Goal: Task Accomplishment & Management: Manage account settings

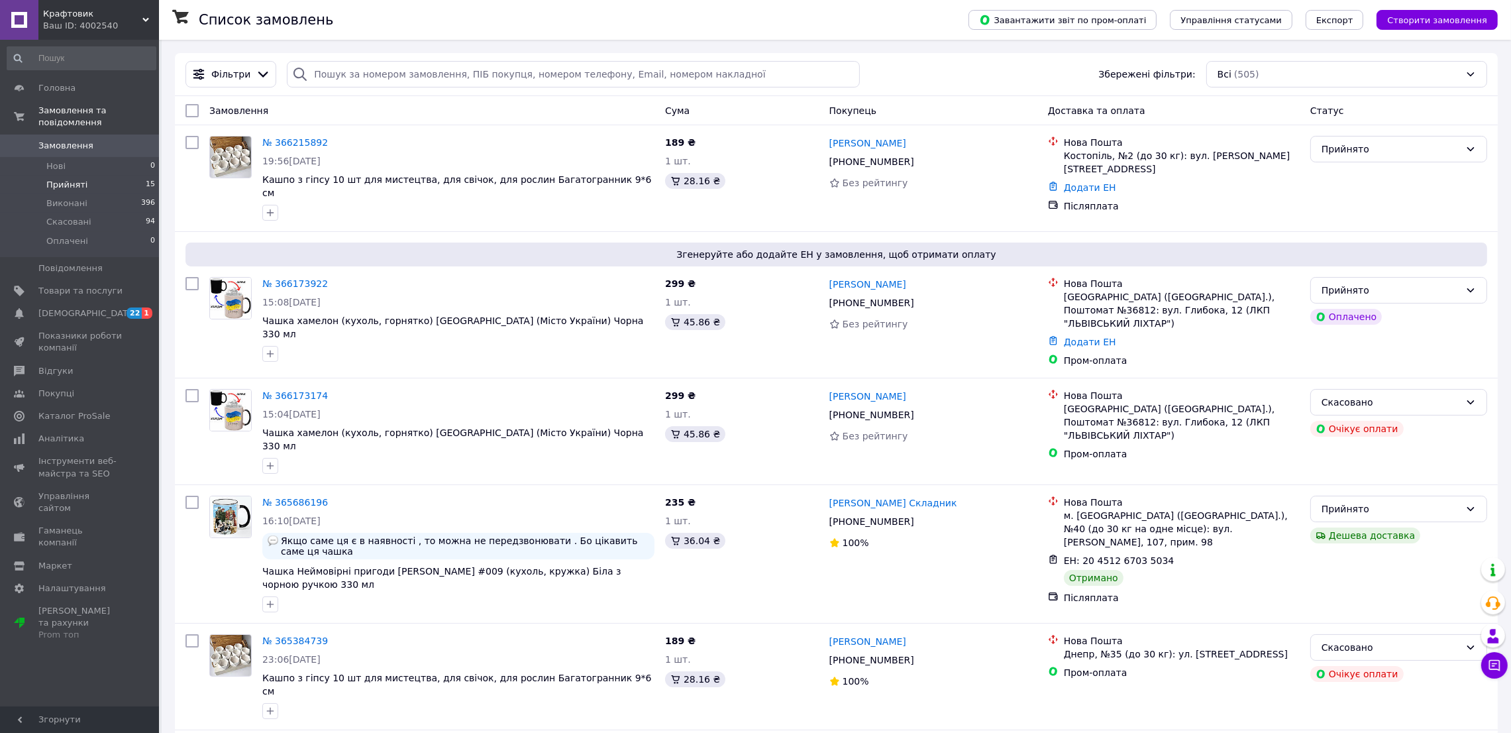
click at [73, 176] on li "Прийняті 15" at bounding box center [81, 185] width 163 height 19
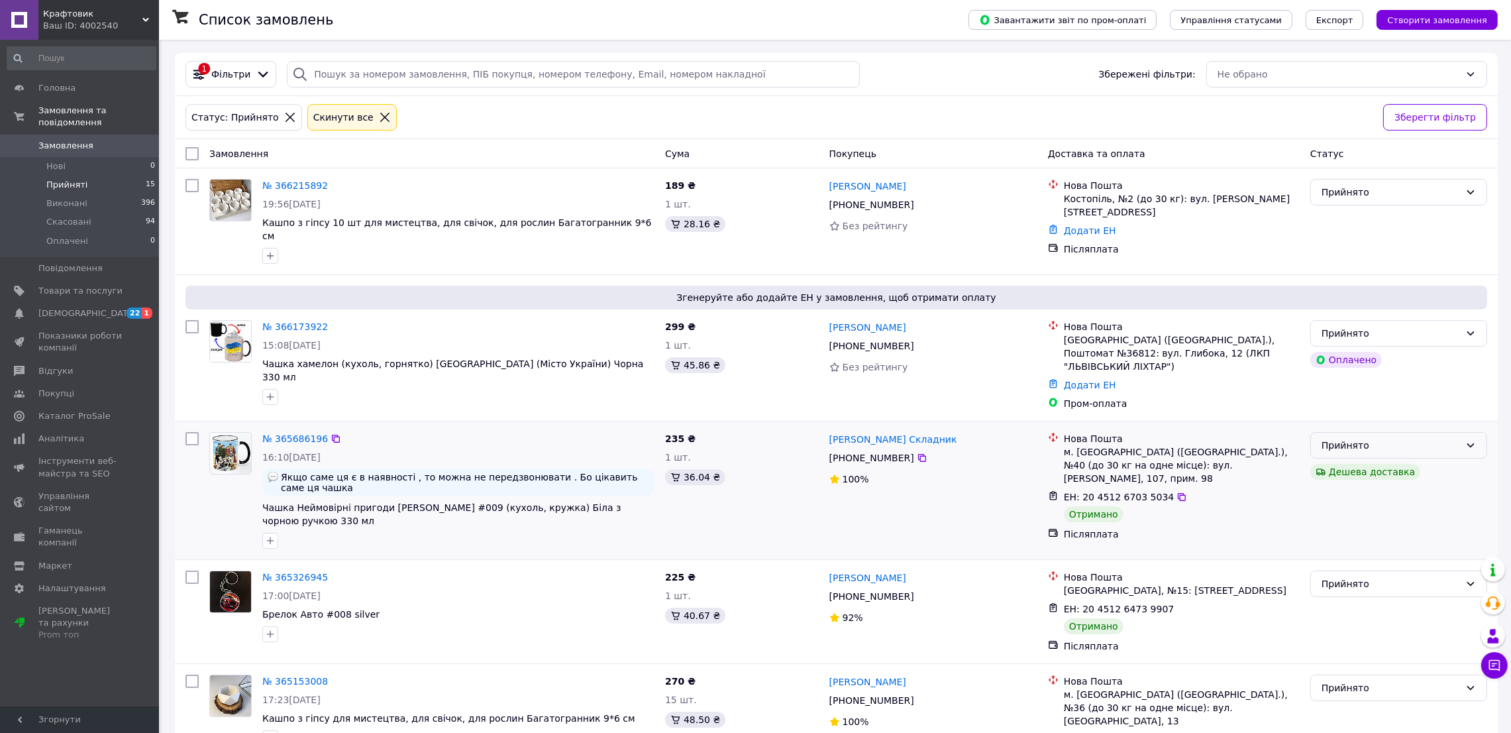
click at [1410, 438] on div "Прийнято" at bounding box center [1390, 445] width 138 height 15
click at [1351, 448] on li "Виконано" at bounding box center [1399, 449] width 176 height 24
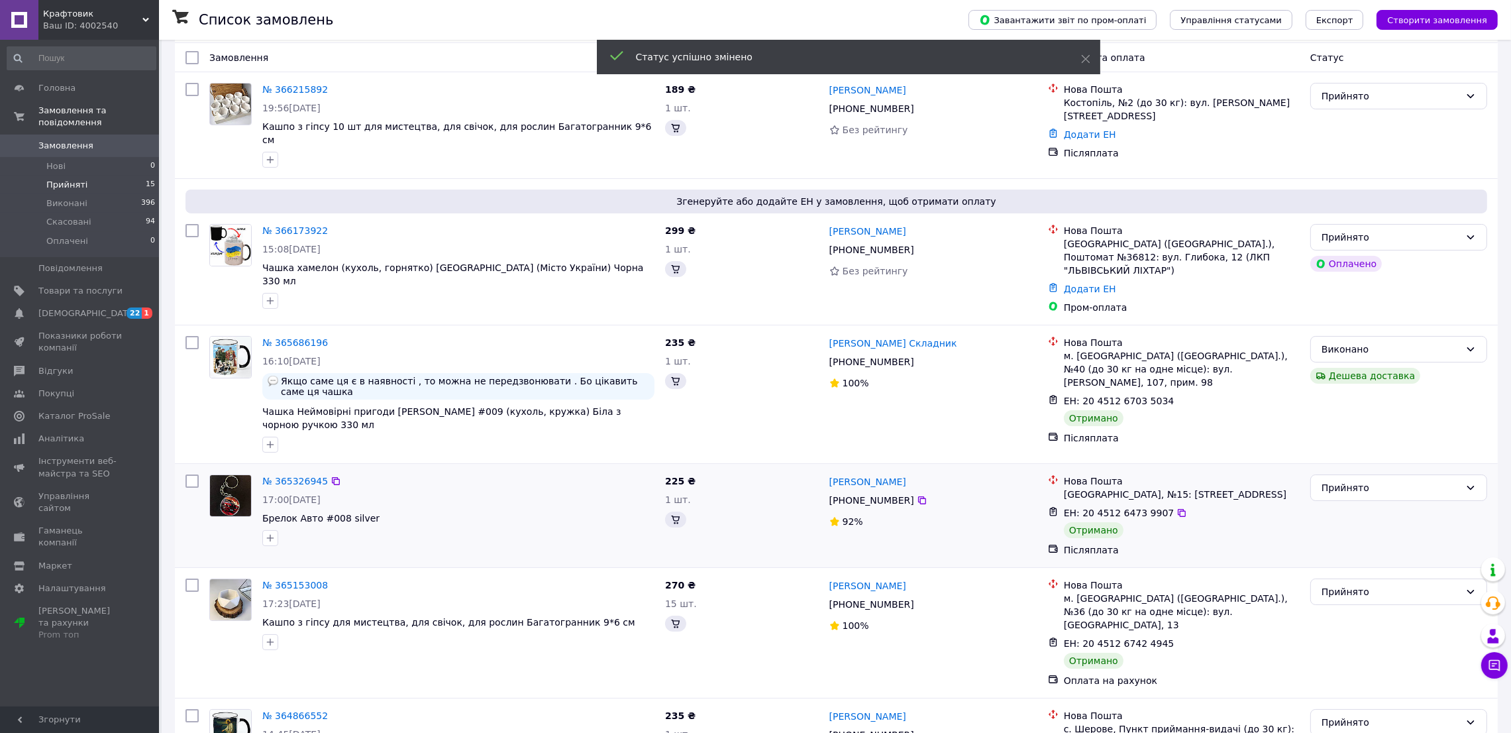
scroll to position [132, 0]
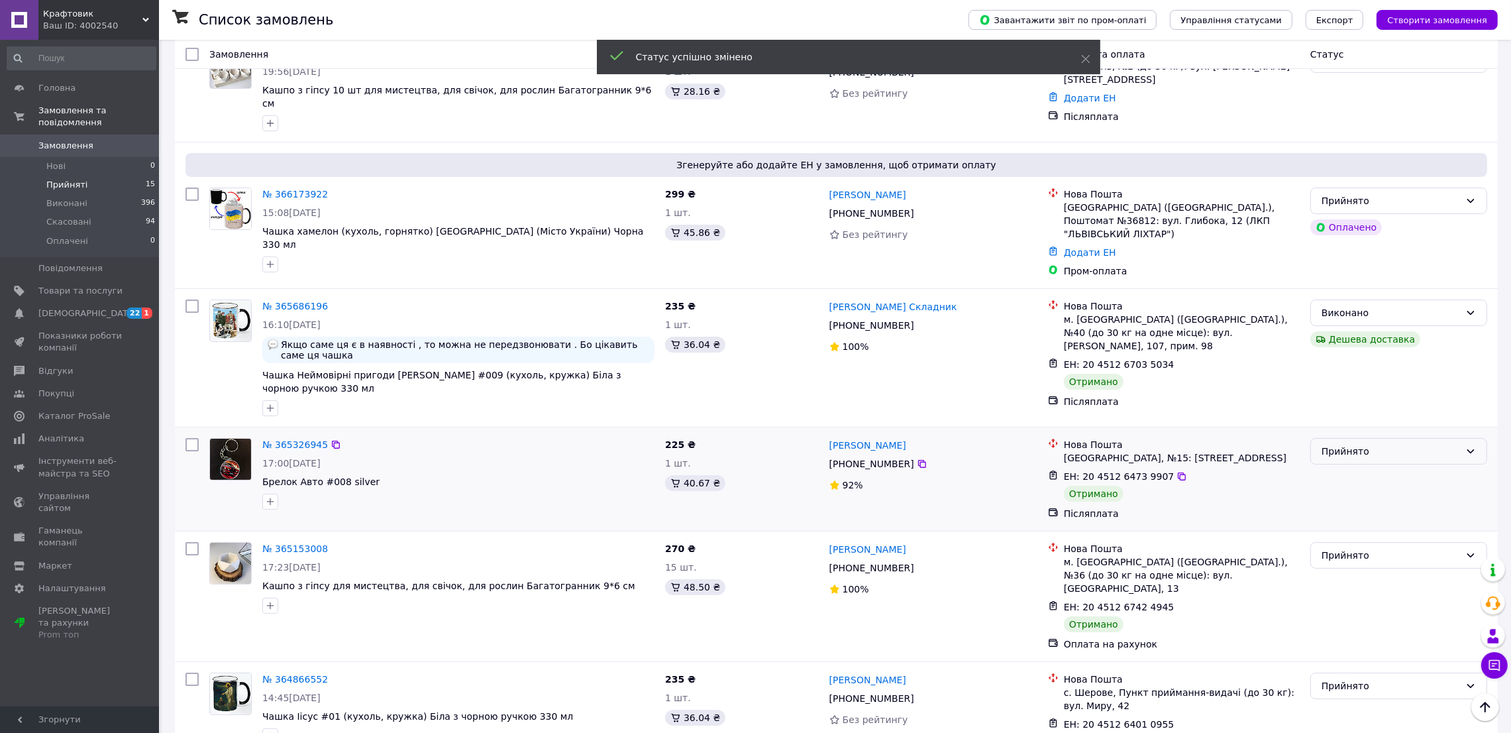
click at [1350, 444] on div "Прийнято" at bounding box center [1390, 451] width 138 height 15
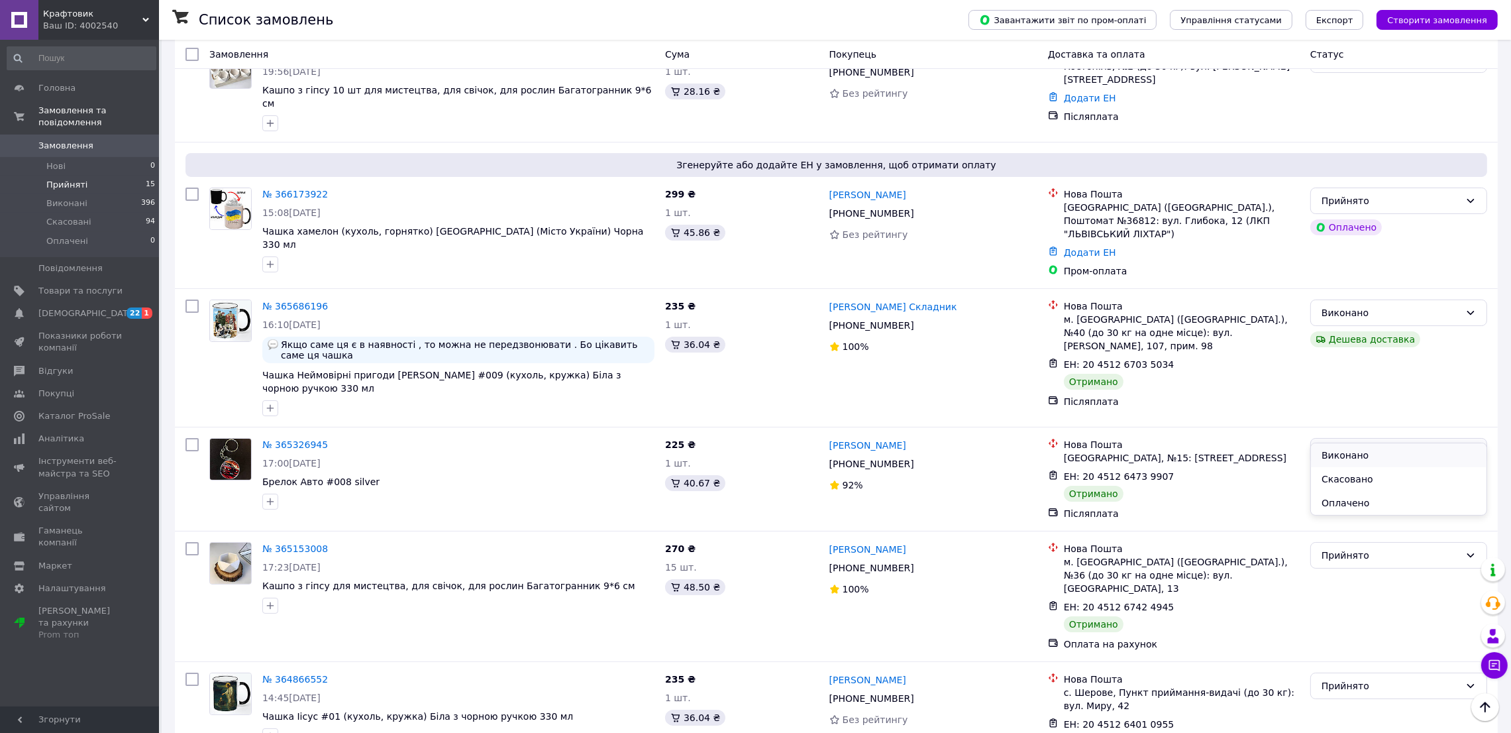
click at [1342, 453] on li "Виконано" at bounding box center [1399, 455] width 176 height 24
click at [1351, 548] on div "Прийнято" at bounding box center [1390, 555] width 138 height 15
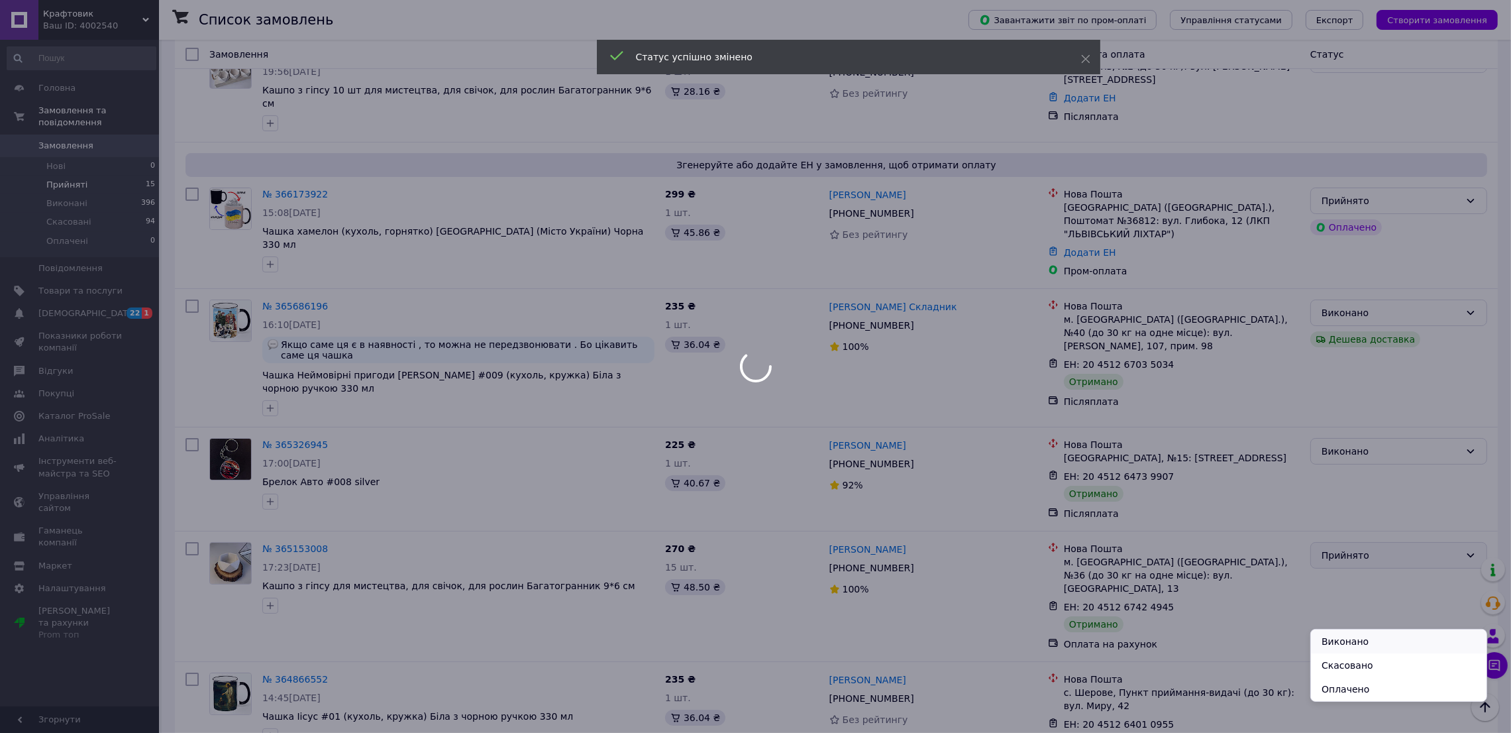
click at [1327, 640] on li "Виконано" at bounding box center [1399, 641] width 176 height 24
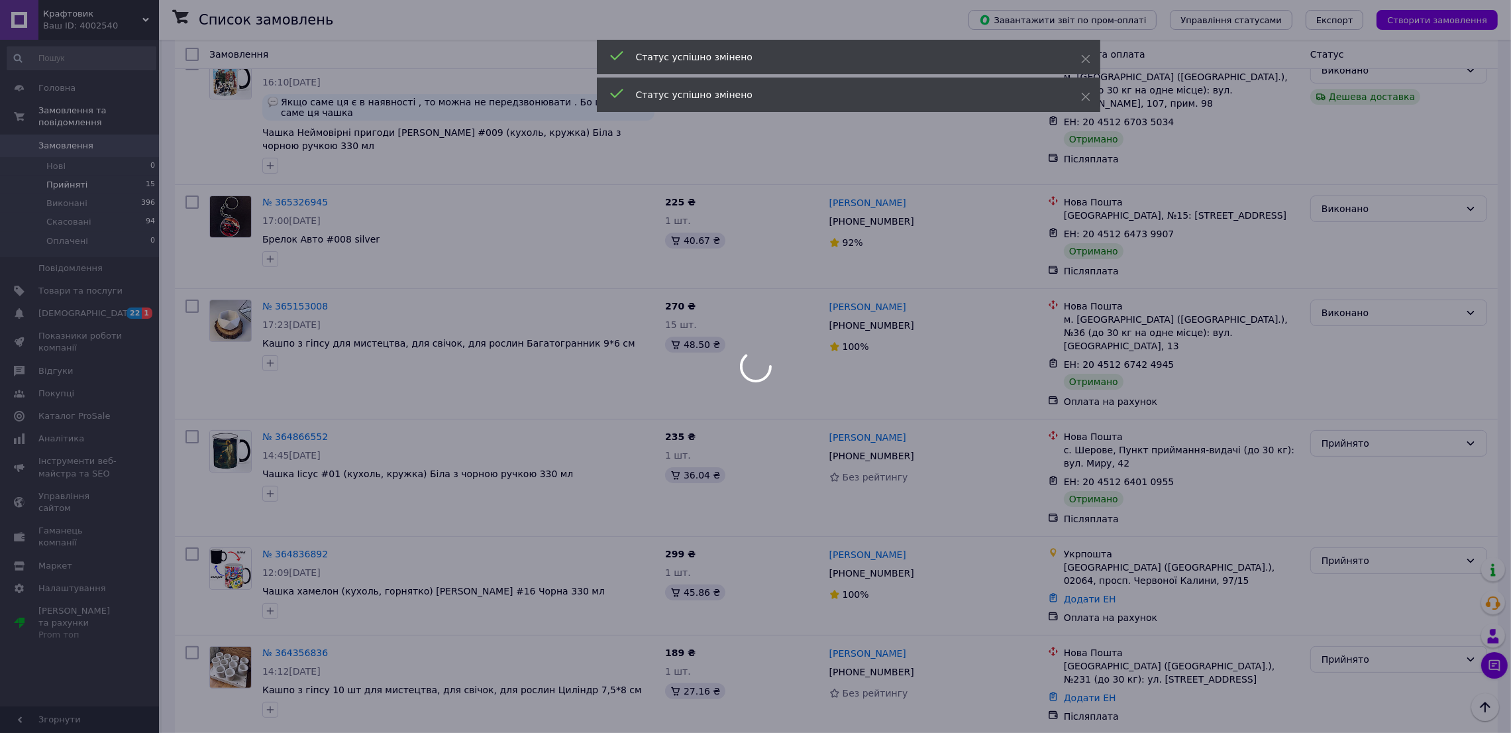
scroll to position [397, 0]
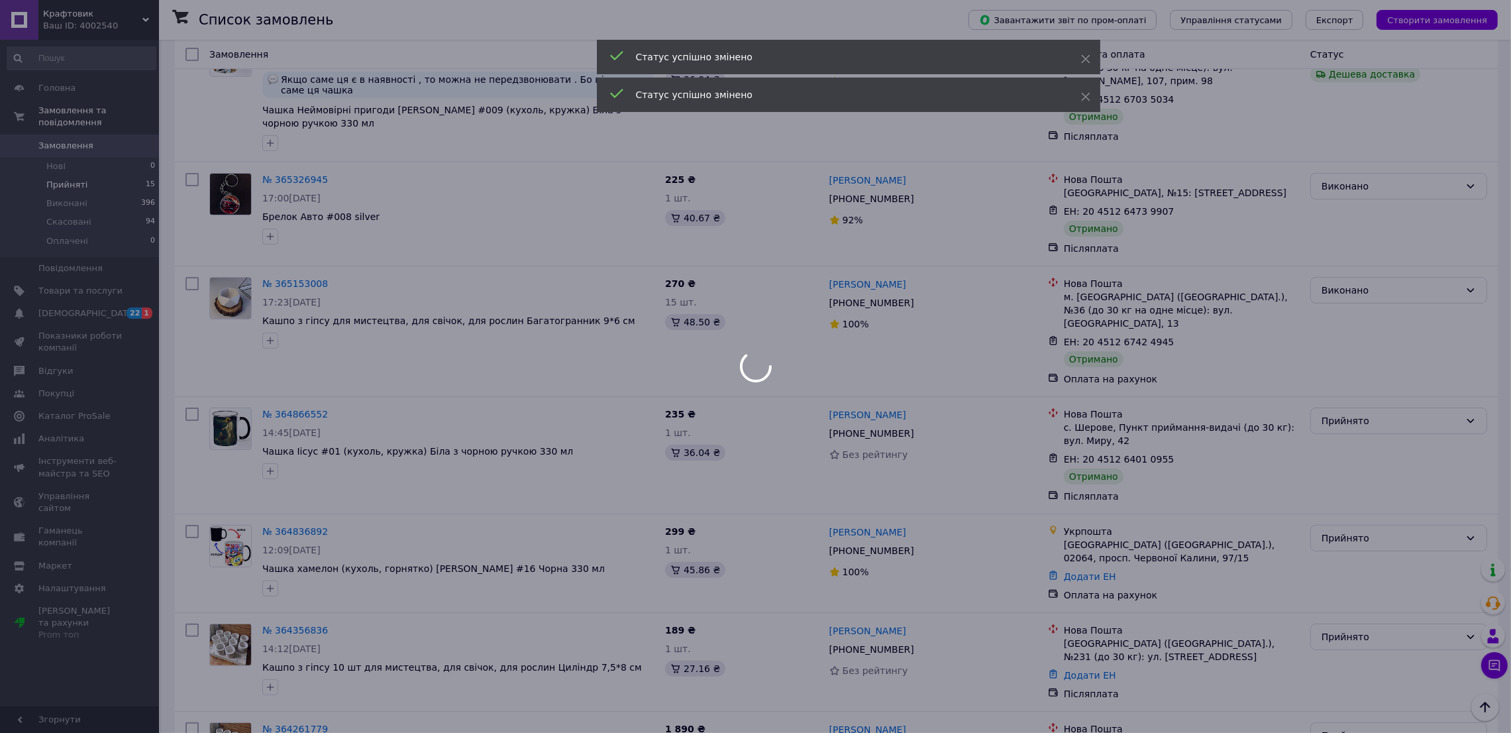
click at [1361, 377] on div at bounding box center [755, 366] width 1511 height 733
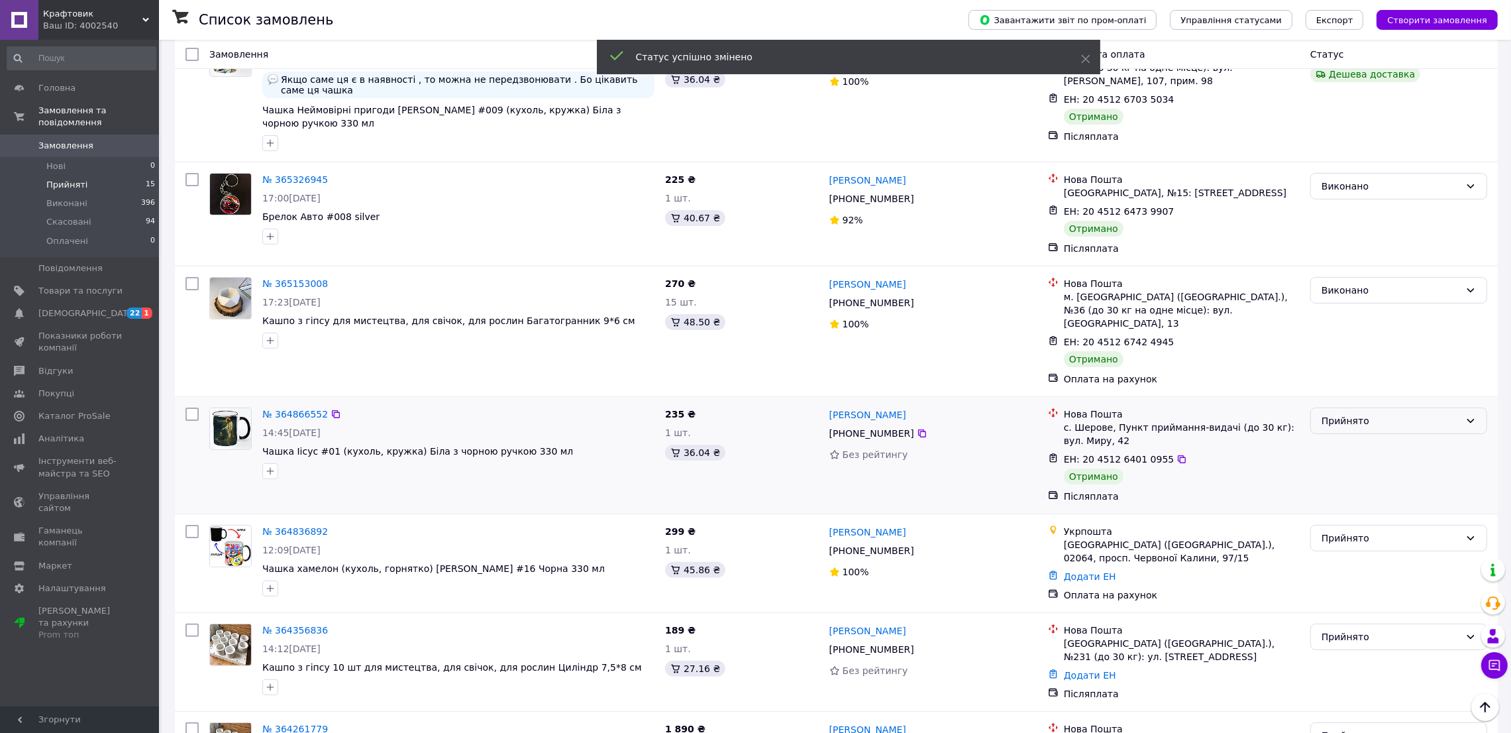
click at [1358, 413] on div "Прийнято" at bounding box center [1390, 420] width 138 height 15
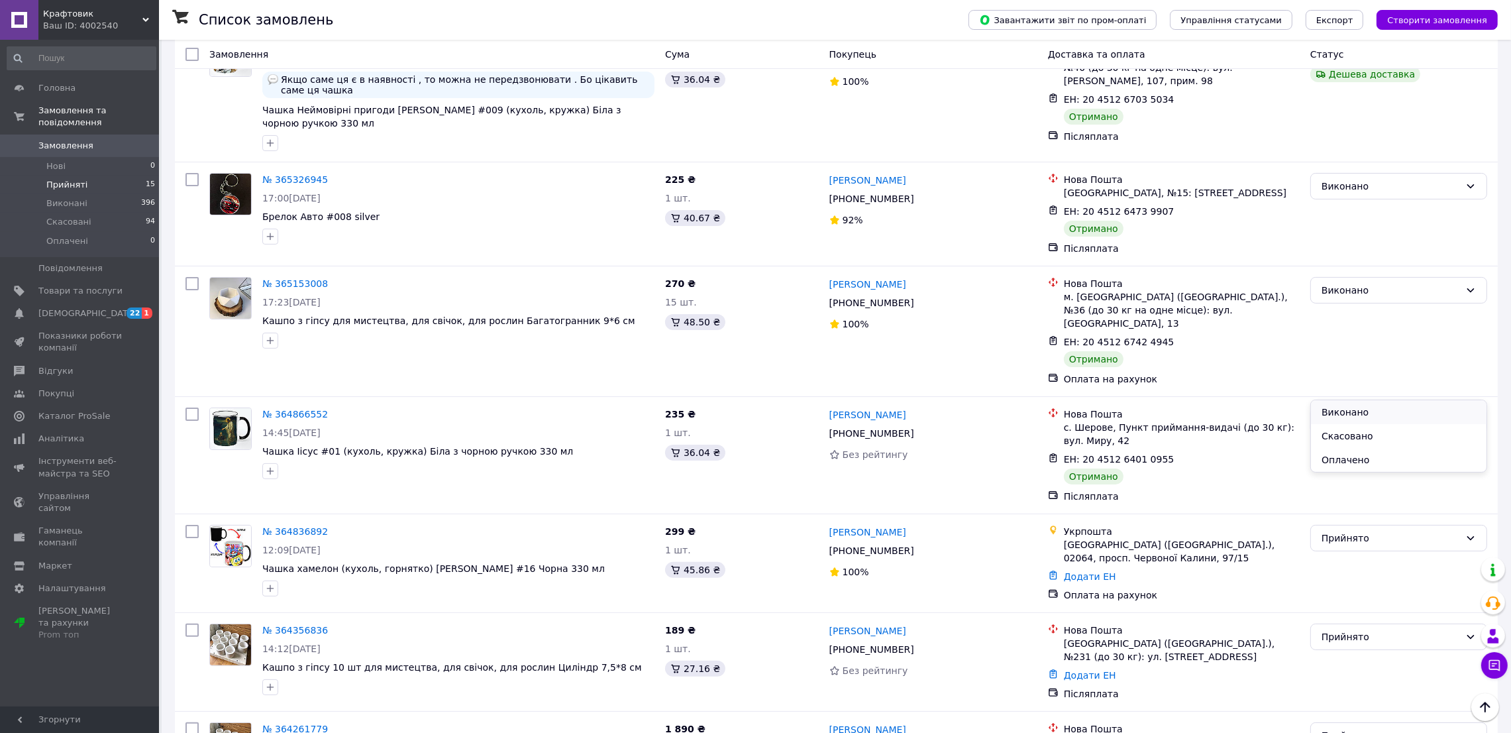
click at [1349, 409] on li "Виконано" at bounding box center [1399, 412] width 176 height 24
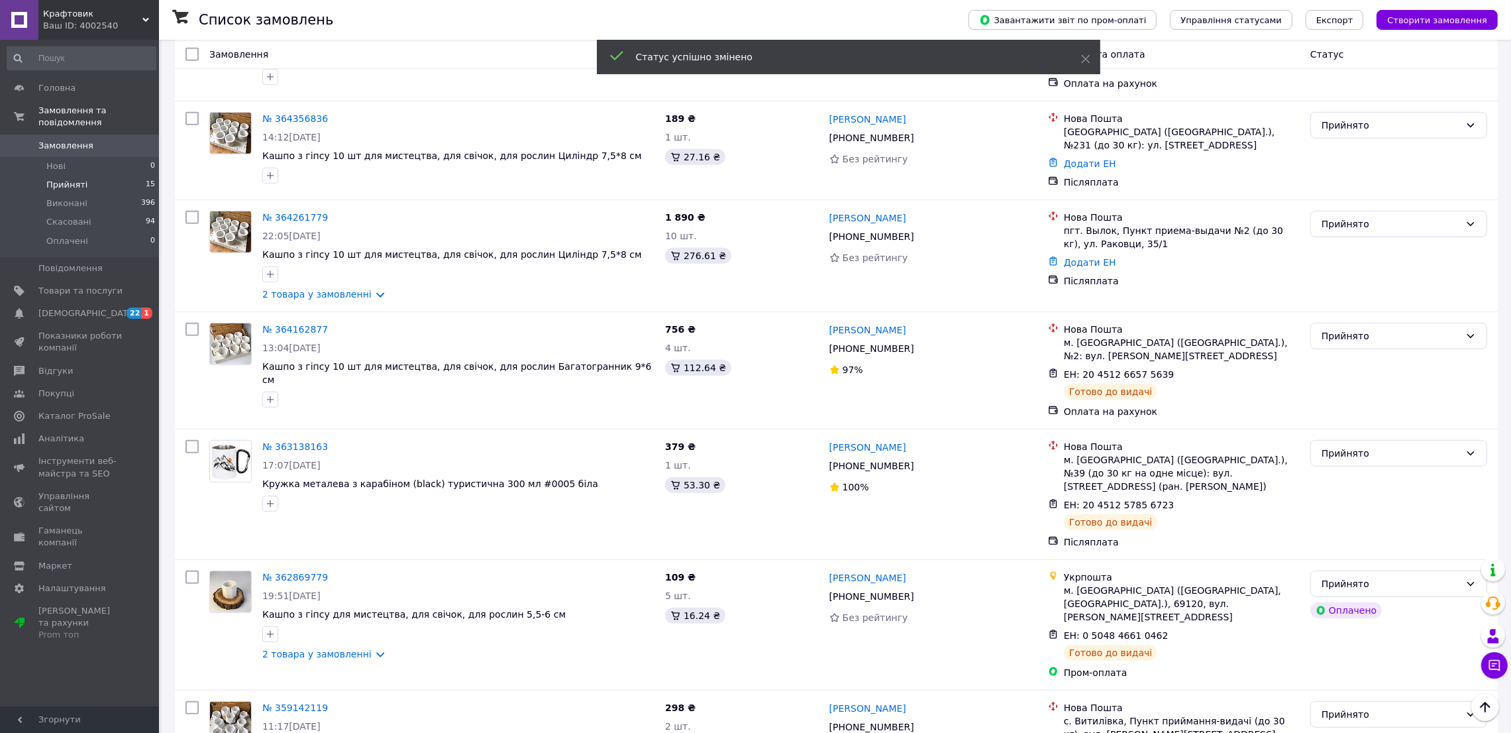
scroll to position [1059, 0]
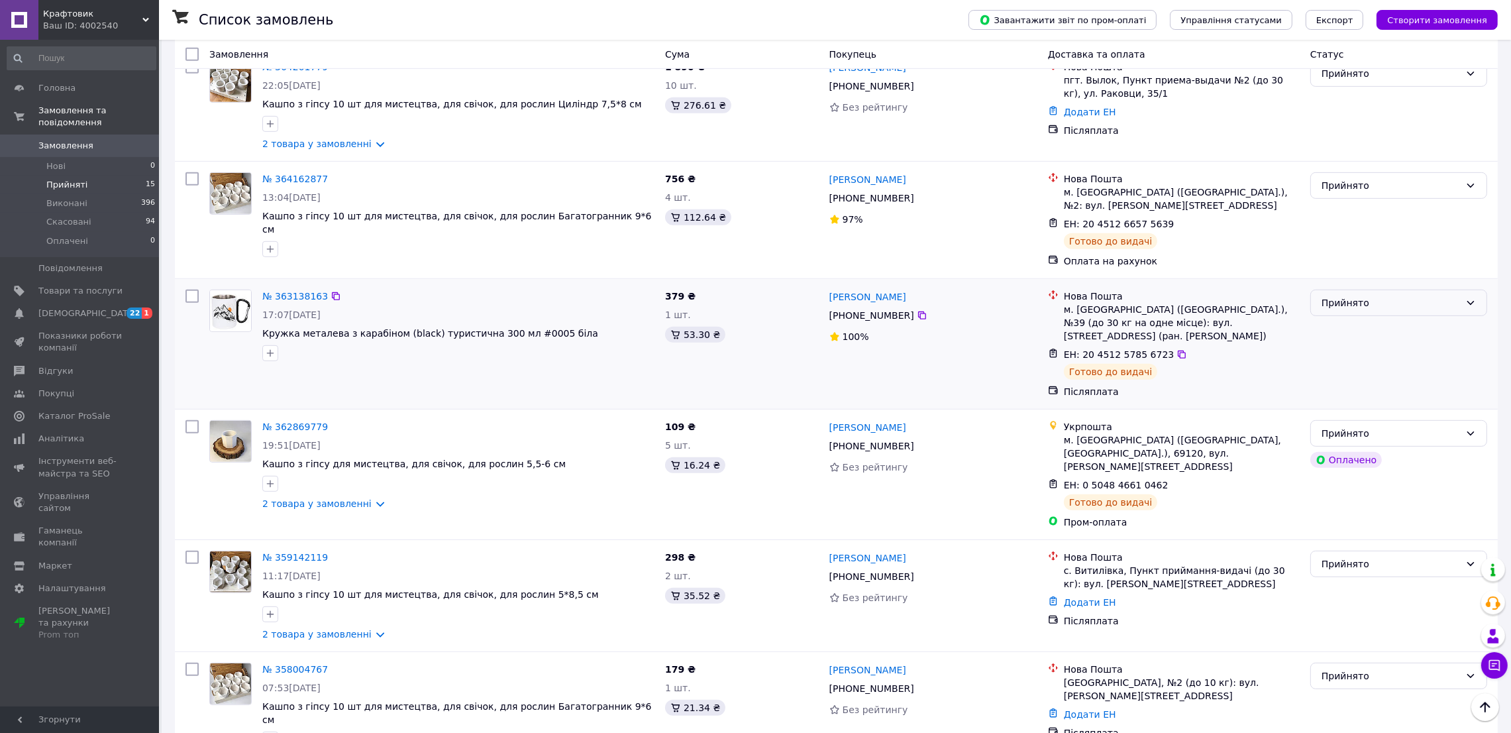
click at [1390, 295] on div "Прийнято" at bounding box center [1390, 302] width 138 height 15
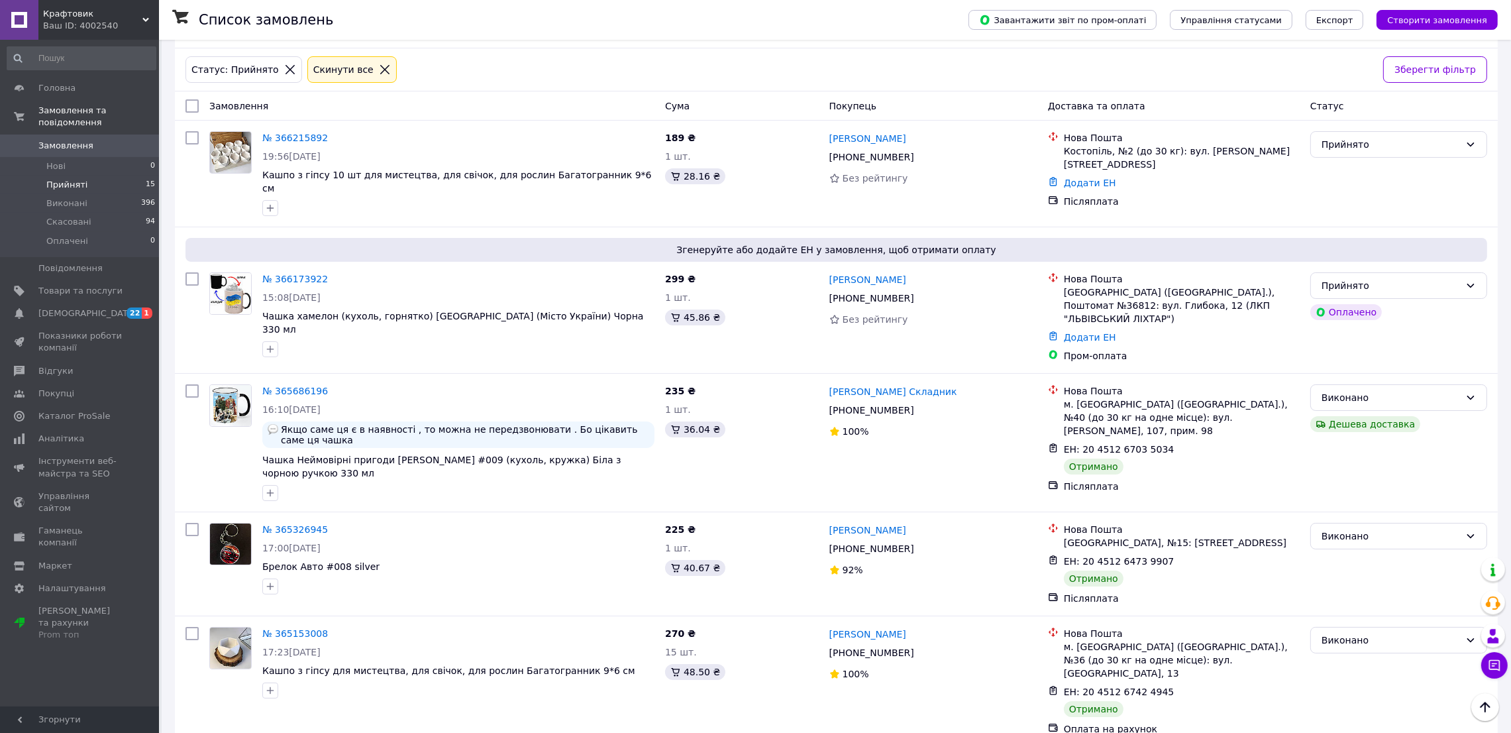
scroll to position [0, 0]
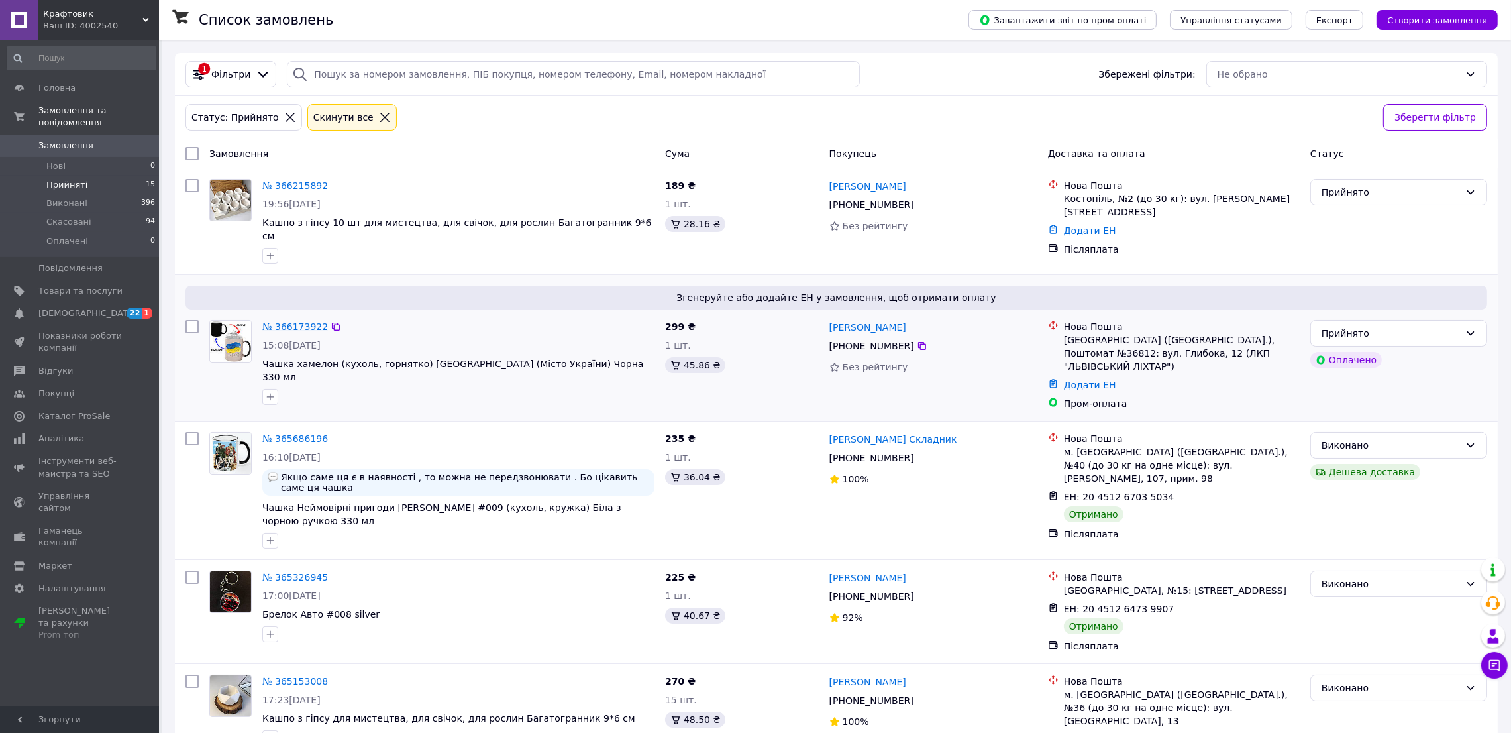
click at [303, 321] on link "№ 366173922" at bounding box center [295, 326] width 66 height 11
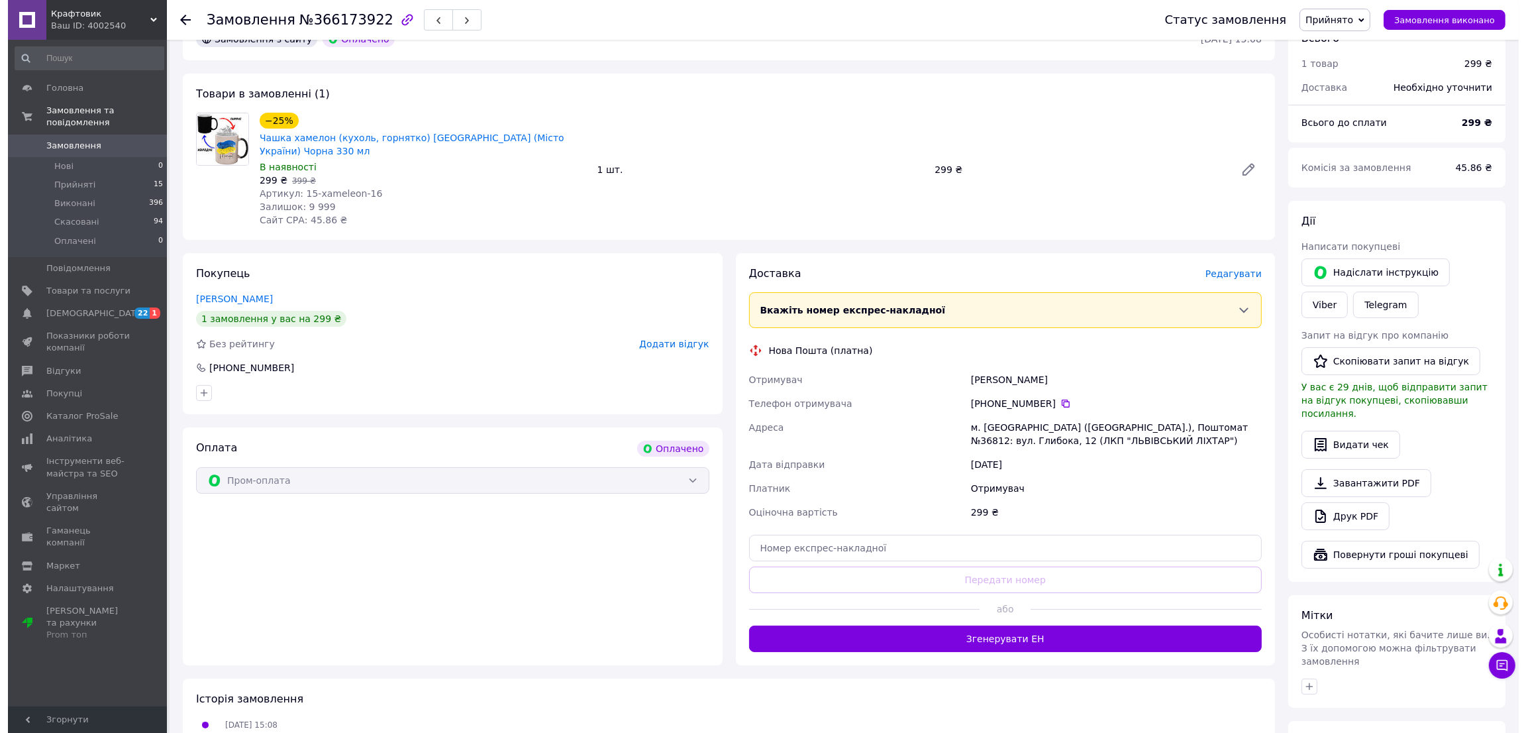
scroll to position [132, 0]
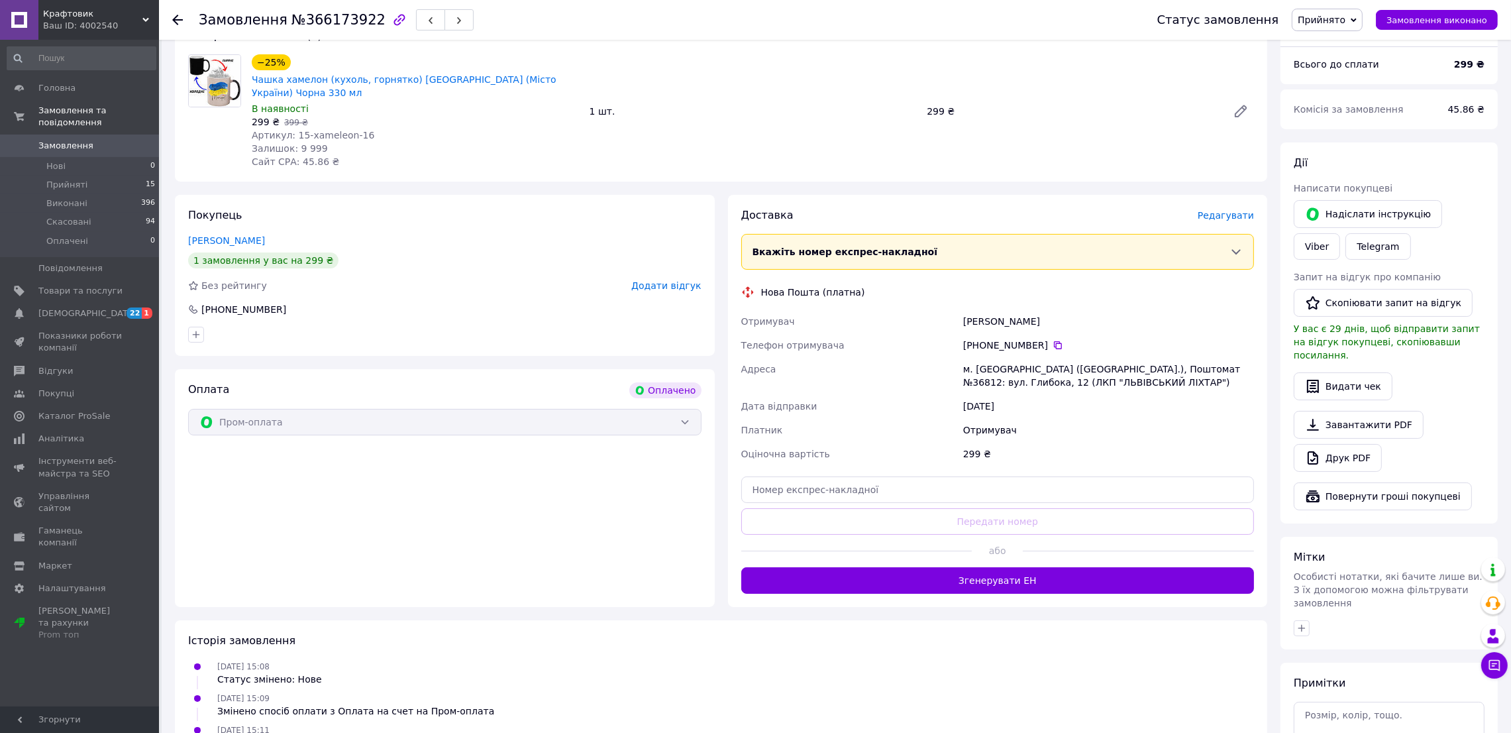
click at [1239, 210] on span "Редагувати" at bounding box center [1226, 215] width 56 height 11
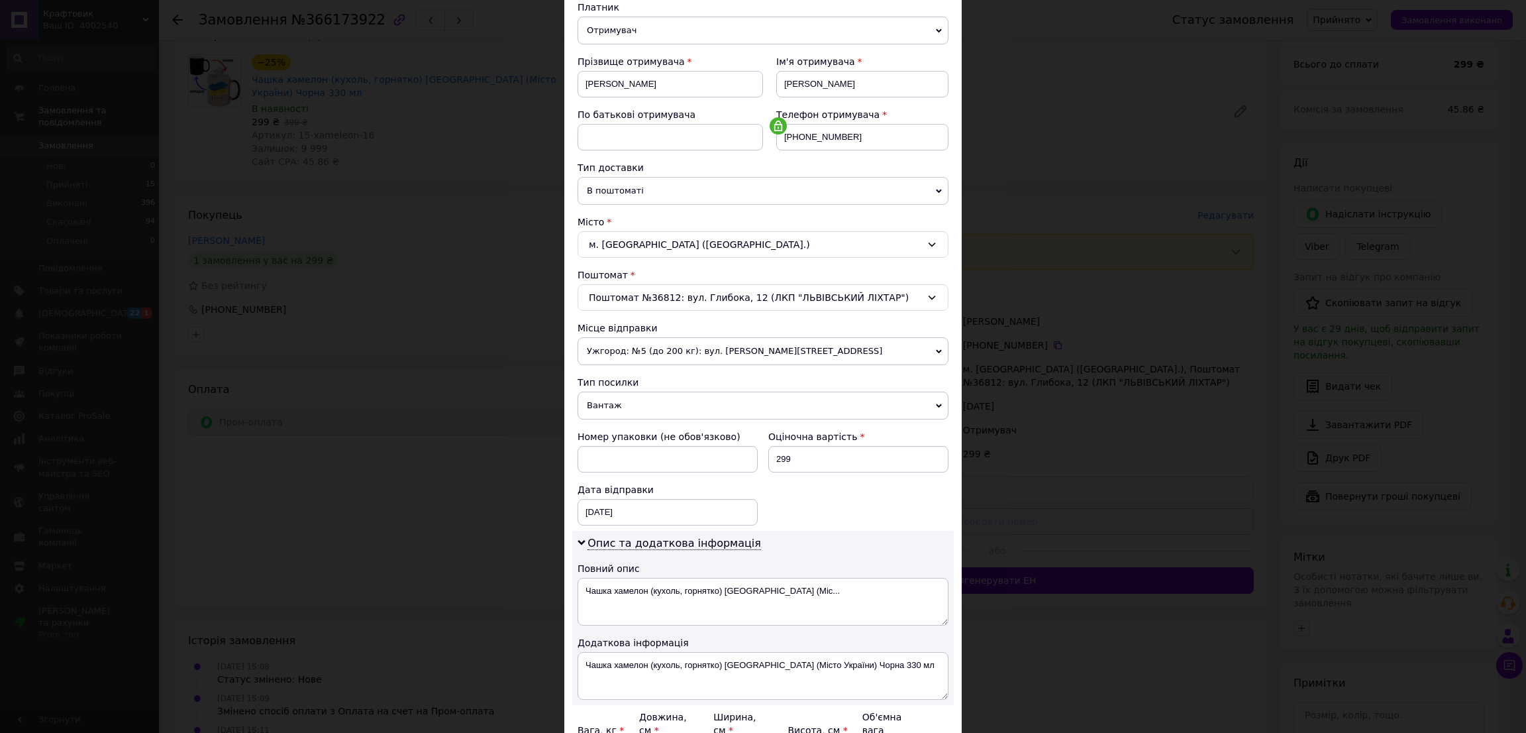
scroll to position [299, 0]
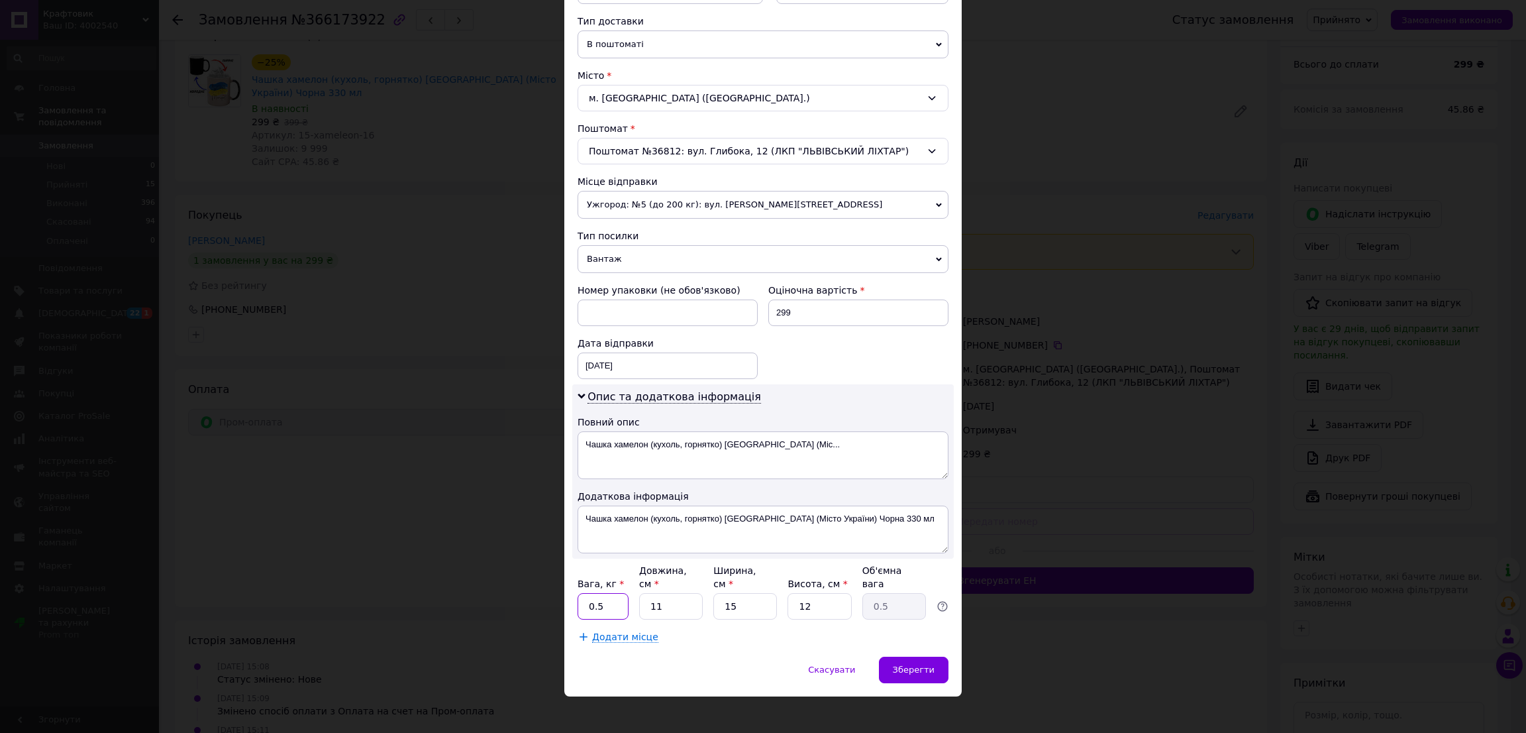
click at [621, 593] on input "0.5" at bounding box center [603, 606] width 51 height 26
click at [598, 599] on input "0.5" at bounding box center [603, 606] width 51 height 26
drag, startPoint x: 597, startPoint y: 597, endPoint x: 611, endPoint y: 596, distance: 14.6
click at [611, 596] on input "0.5" at bounding box center [603, 606] width 51 height 26
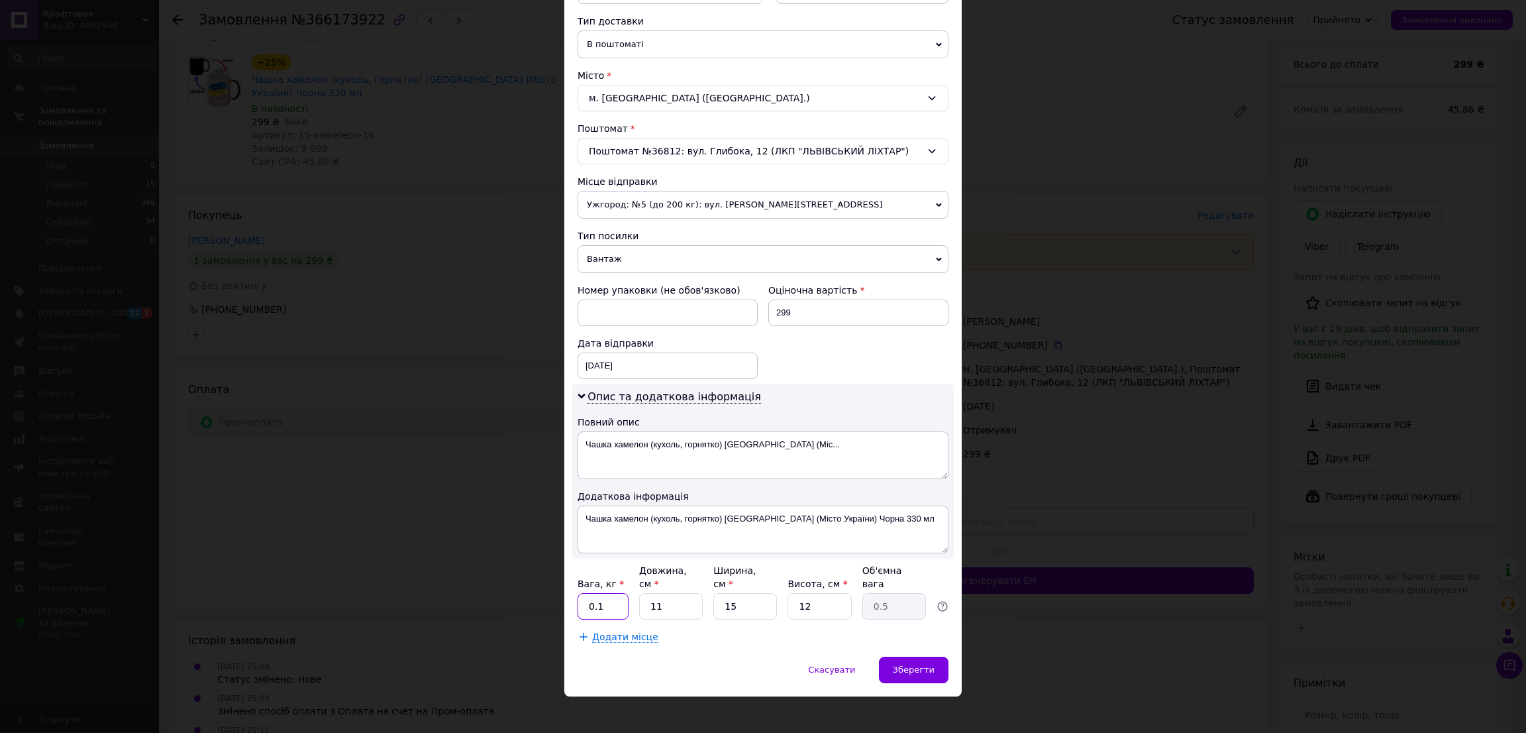
type input "0.1"
click at [666, 596] on input "11" at bounding box center [671, 606] width 64 height 26
type input "3"
type input "0.14"
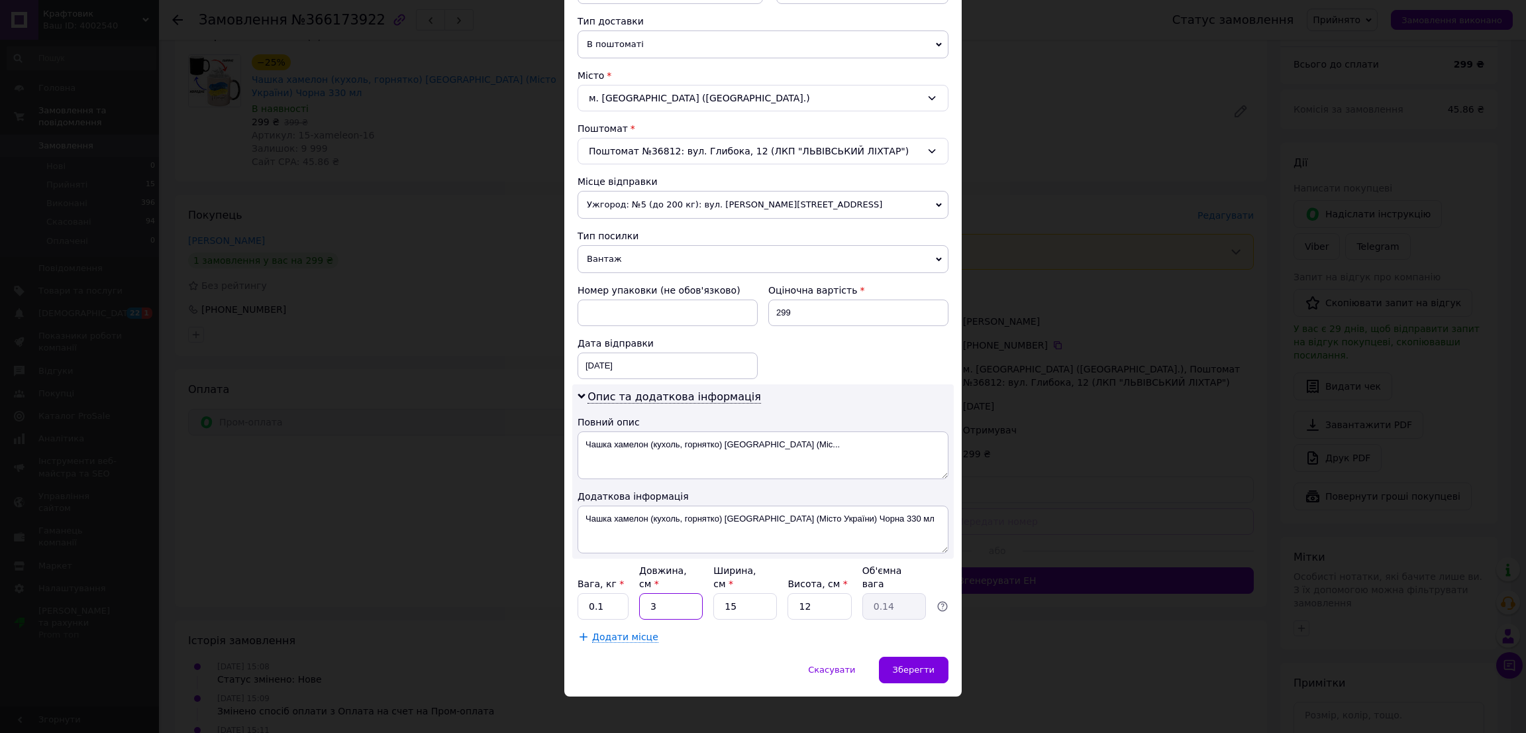
type input "3"
click at [772, 593] on input "15" at bounding box center [745, 606] width 64 height 26
click at [780, 593] on div "Вага, кг * 0.1 Довжина, см * 3 Ширина, см * 15 Висота, см * 12 Об'ємна вага 0.14" at bounding box center [763, 592] width 371 height 56
click at [750, 596] on input "15" at bounding box center [745, 606] width 64 height 26
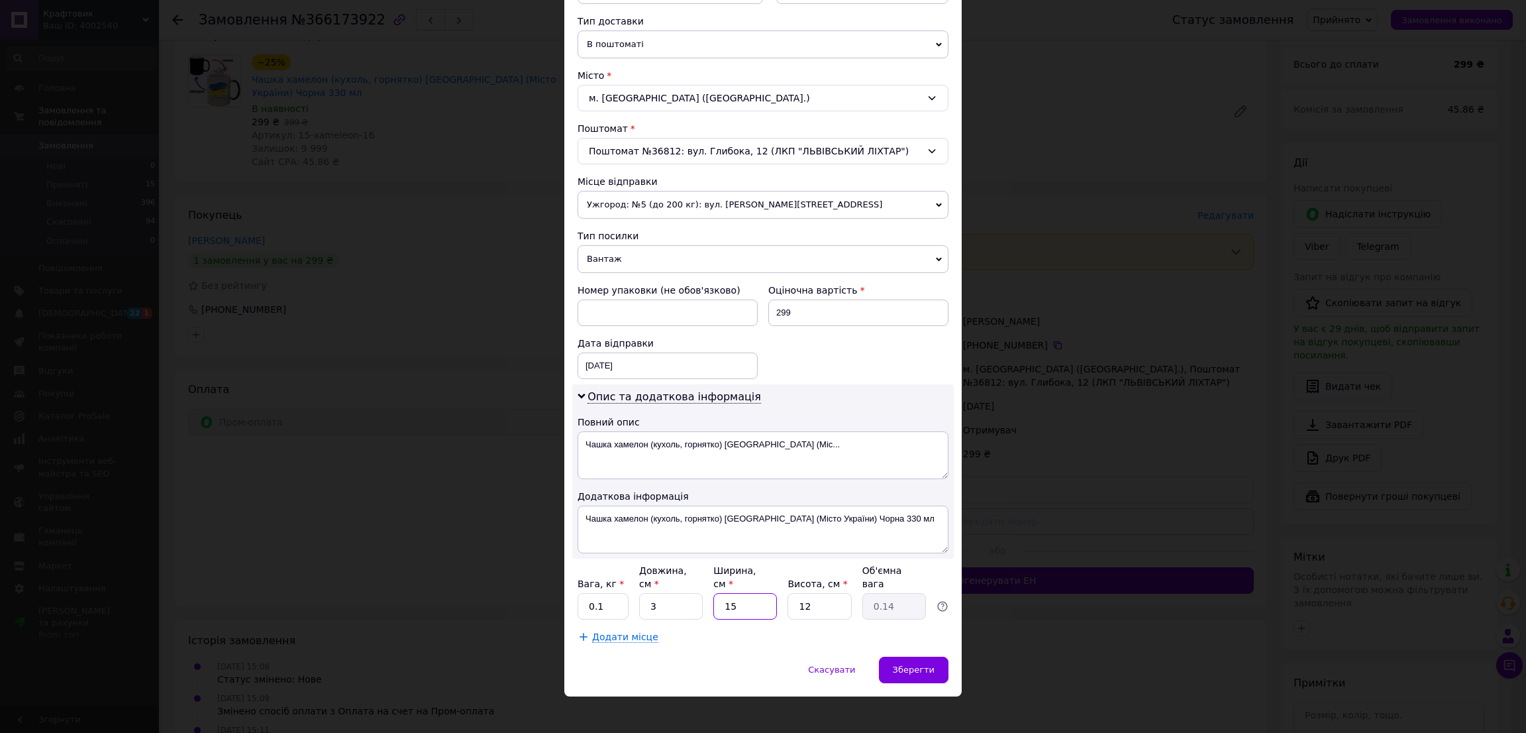
type input "3"
type input "0.1"
type input "3"
click at [781, 598] on div "Вага, кг * 0.1 Довжина, см * 3 Ширина, см * 3 Висота, см * 12 Об'ємна вага 0.1" at bounding box center [763, 592] width 371 height 56
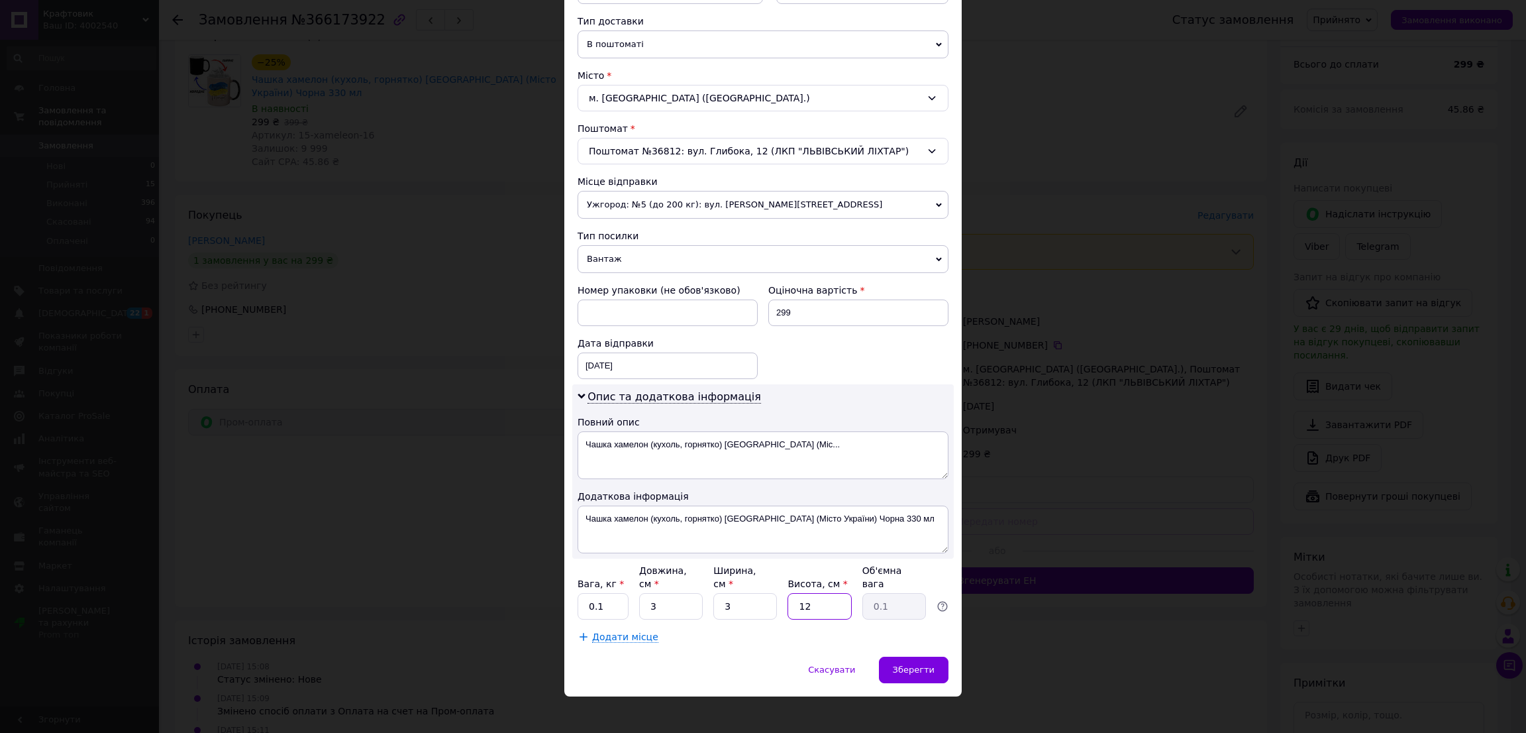
click at [821, 593] on input "12" at bounding box center [820, 606] width 64 height 26
type input "3"
drag, startPoint x: 928, startPoint y: 454, endPoint x: 937, endPoint y: 455, distance: 8.6
click at [937, 455] on textarea "Чашка хамелон (кухоль, горнятко) [GEOGRAPHIC_DATA] (Міс..." at bounding box center [763, 455] width 371 height 48
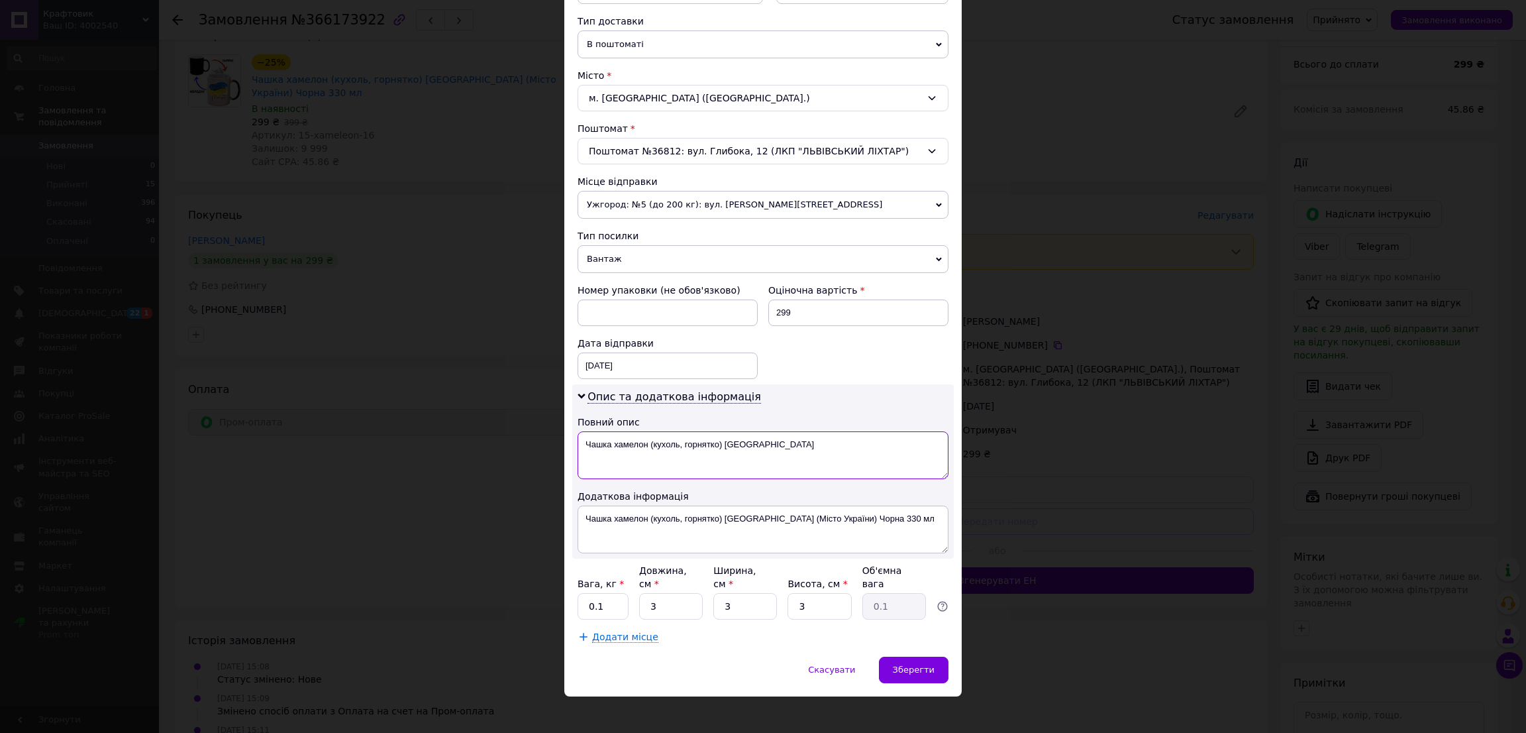
type textarea "Чашка хамелон (кухоль, горнятко) [GEOGRAPHIC_DATA]"
drag, startPoint x: 774, startPoint y: 517, endPoint x: 1156, endPoint y: 522, distance: 382.2
click at [1156, 522] on div "× Редагування доставки Спосіб доставки Нова Пошта (платна) Платник Отримувач Ві…" at bounding box center [763, 366] width 1526 height 733
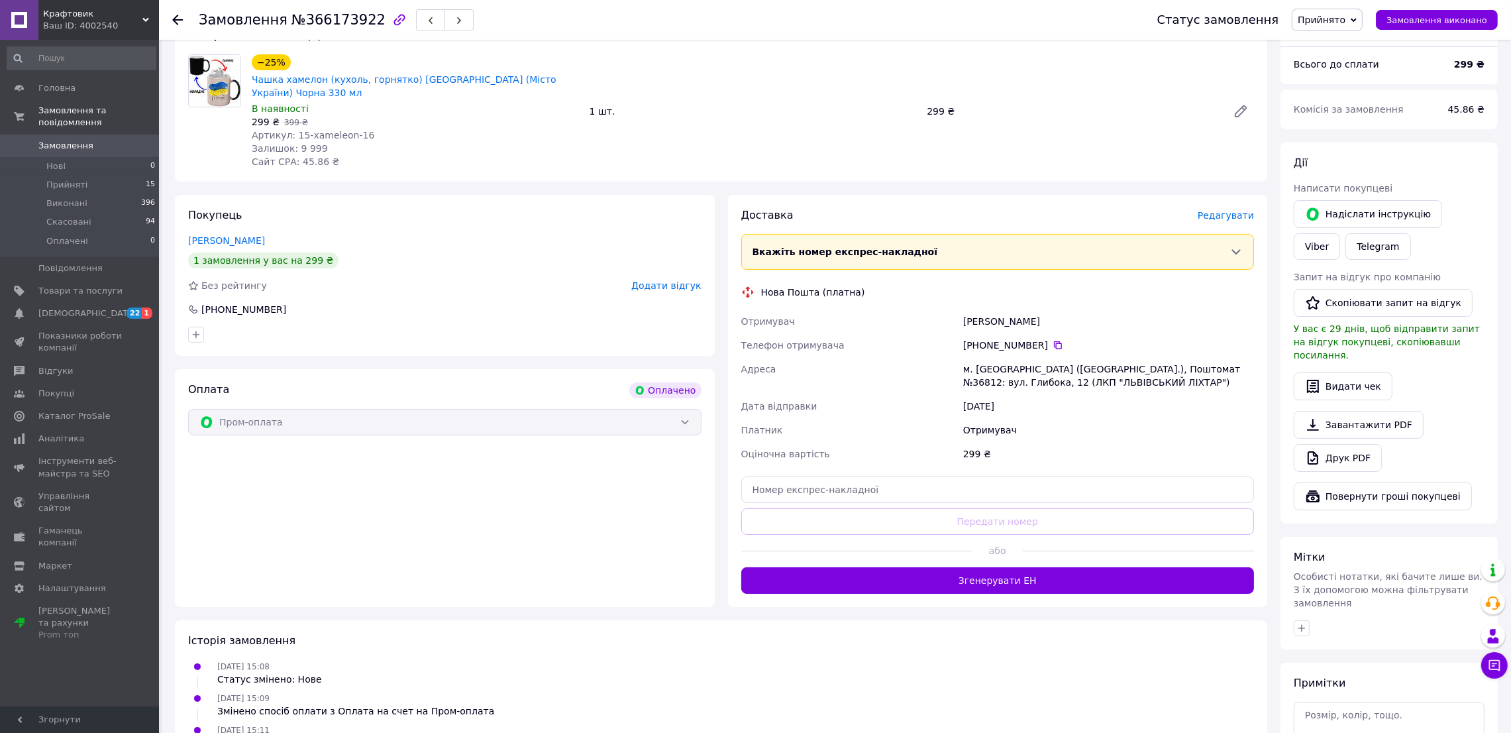
click at [1253, 210] on span "Редагувати" at bounding box center [1226, 215] width 56 height 11
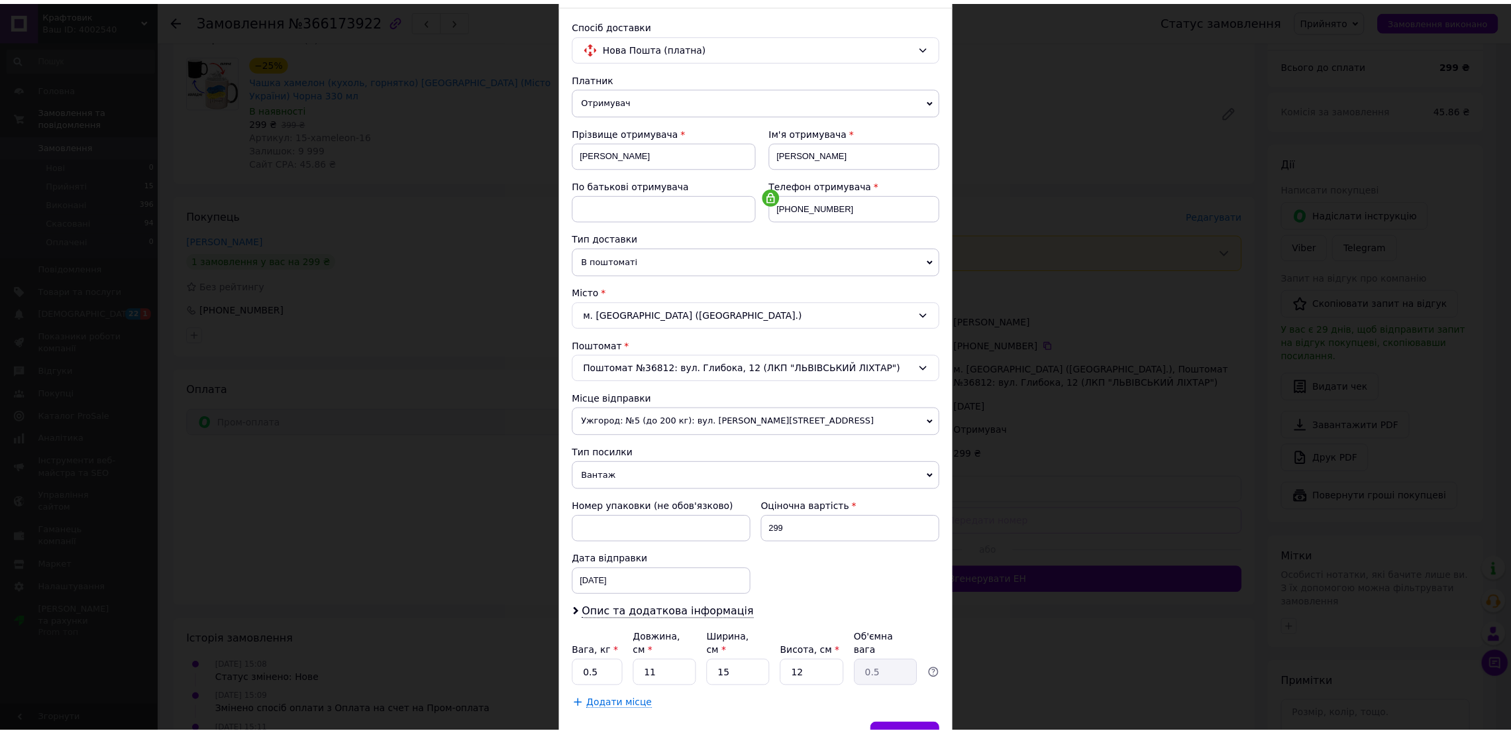
scroll to position [150, 0]
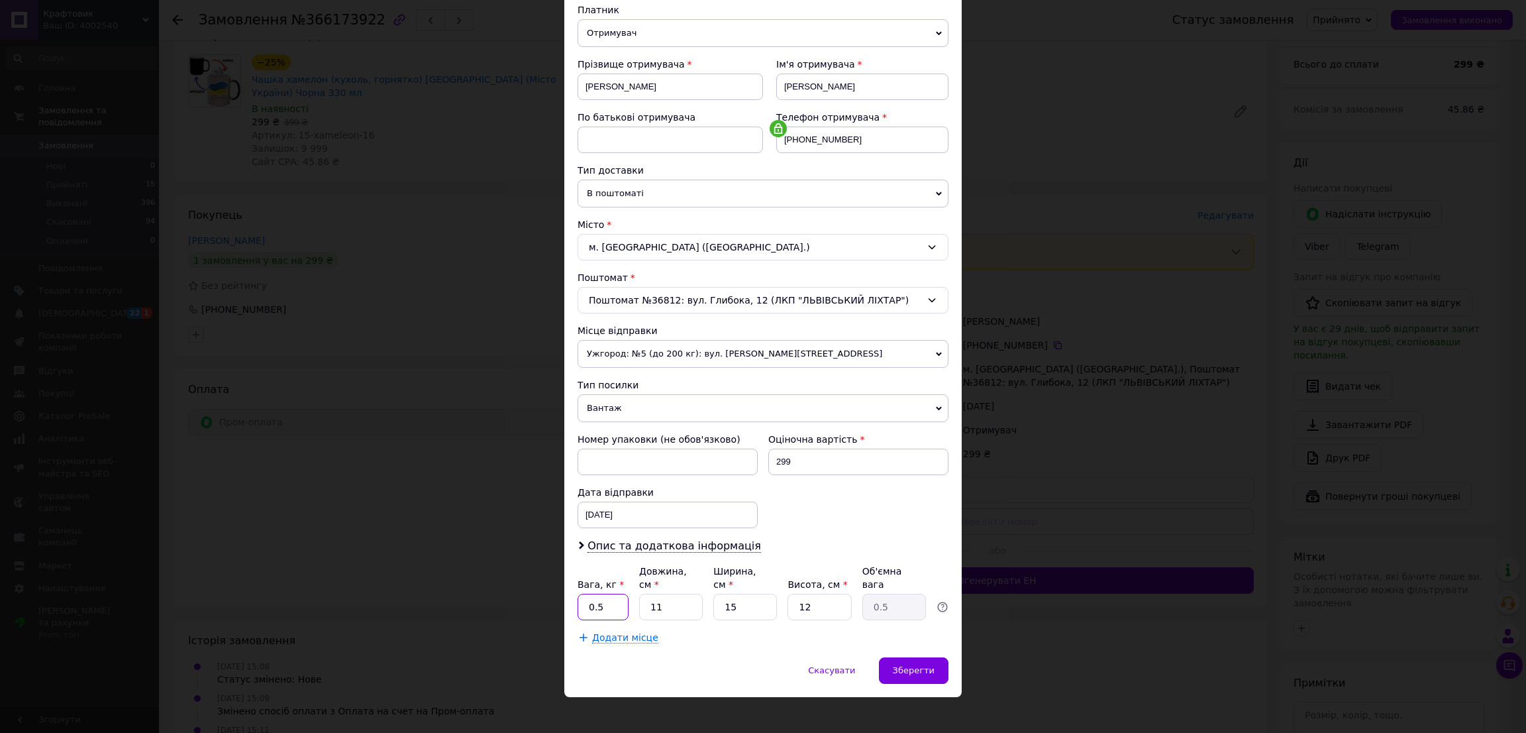
drag, startPoint x: 595, startPoint y: 593, endPoint x: 725, endPoint y: 603, distance: 130.3
click at [651, 593] on div "Вага, кг * 0.5 Довжина, см * 11 Ширина, см * 15 Висота, см * 12 Об'ємна вага 0.5" at bounding box center [763, 592] width 371 height 56
type input "0.3"
click at [682, 599] on input "11" at bounding box center [671, 606] width 64 height 26
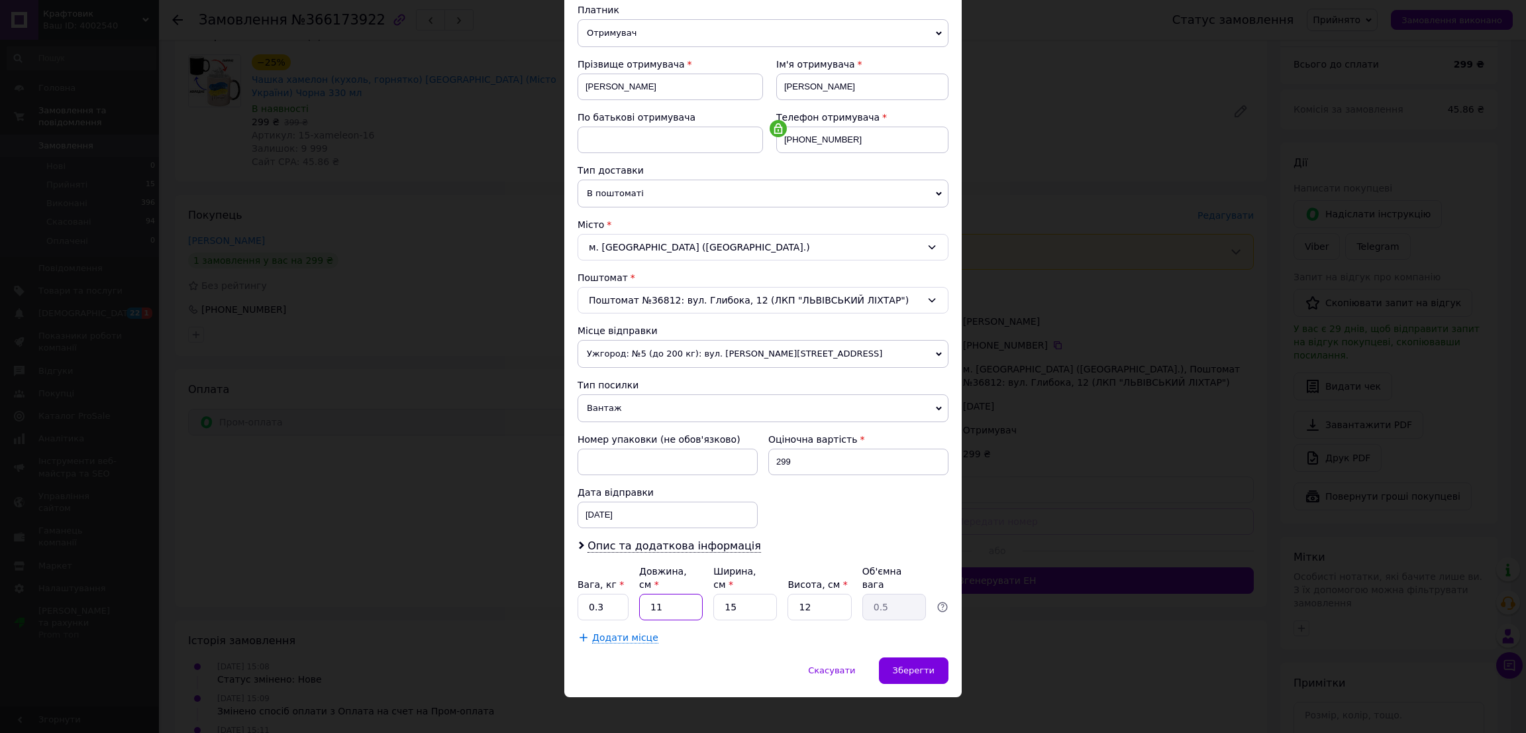
type input "3"
type input "0.14"
type input "3"
click at [716, 593] on input "15" at bounding box center [745, 606] width 64 height 26
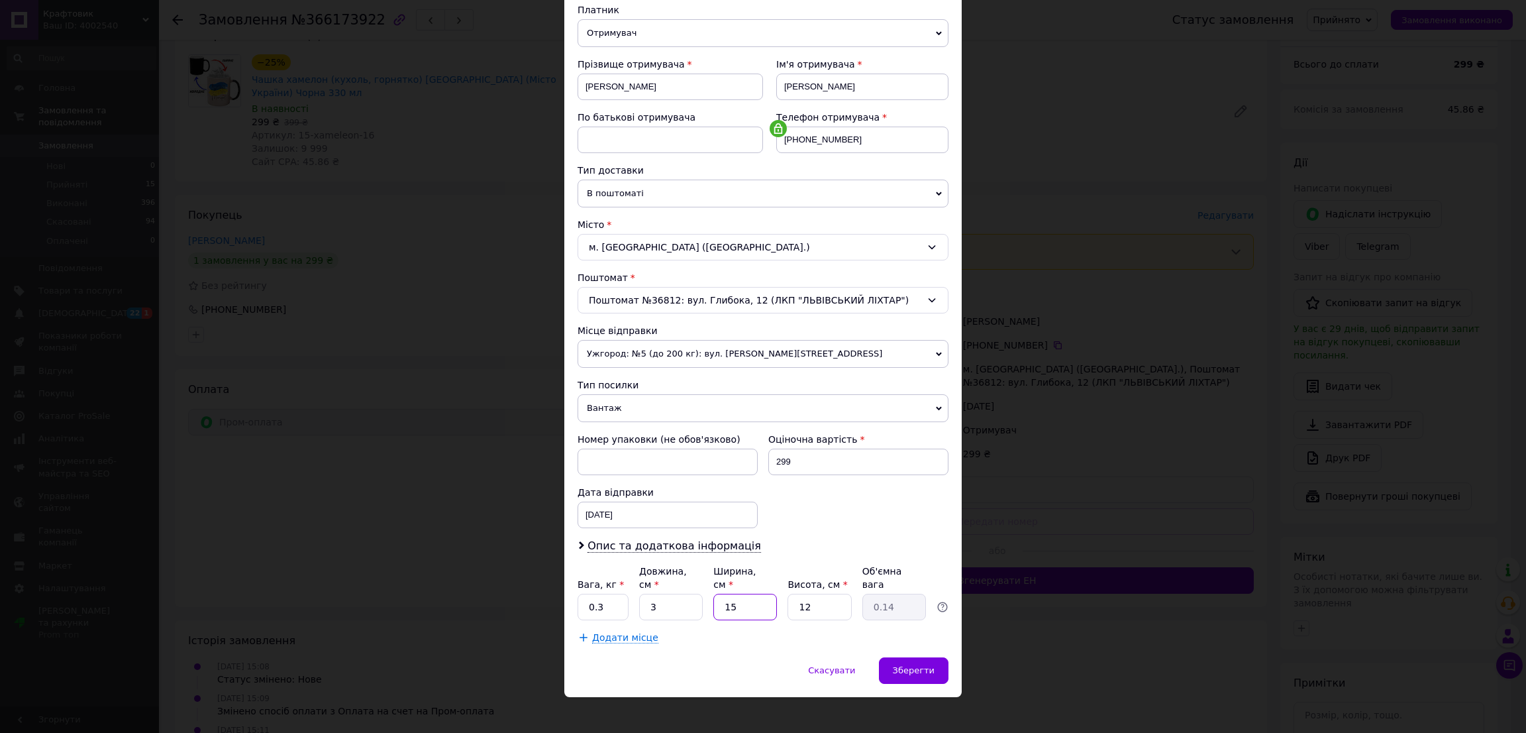
type input "3"
type input "0.1"
type input "3"
click at [793, 593] on input "12" at bounding box center [820, 606] width 64 height 26
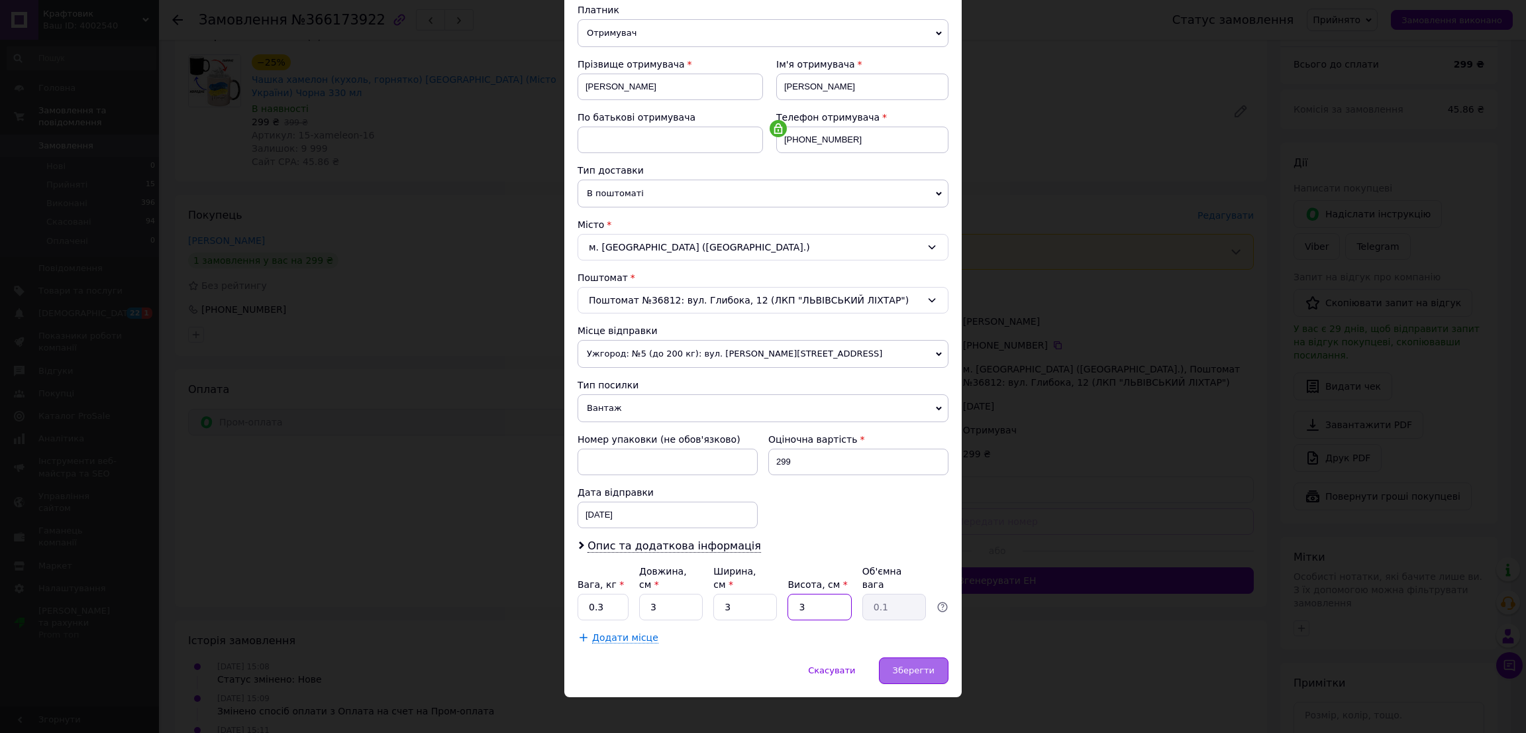
type input "3"
click at [920, 665] on span "Зберегти" at bounding box center [914, 670] width 42 height 10
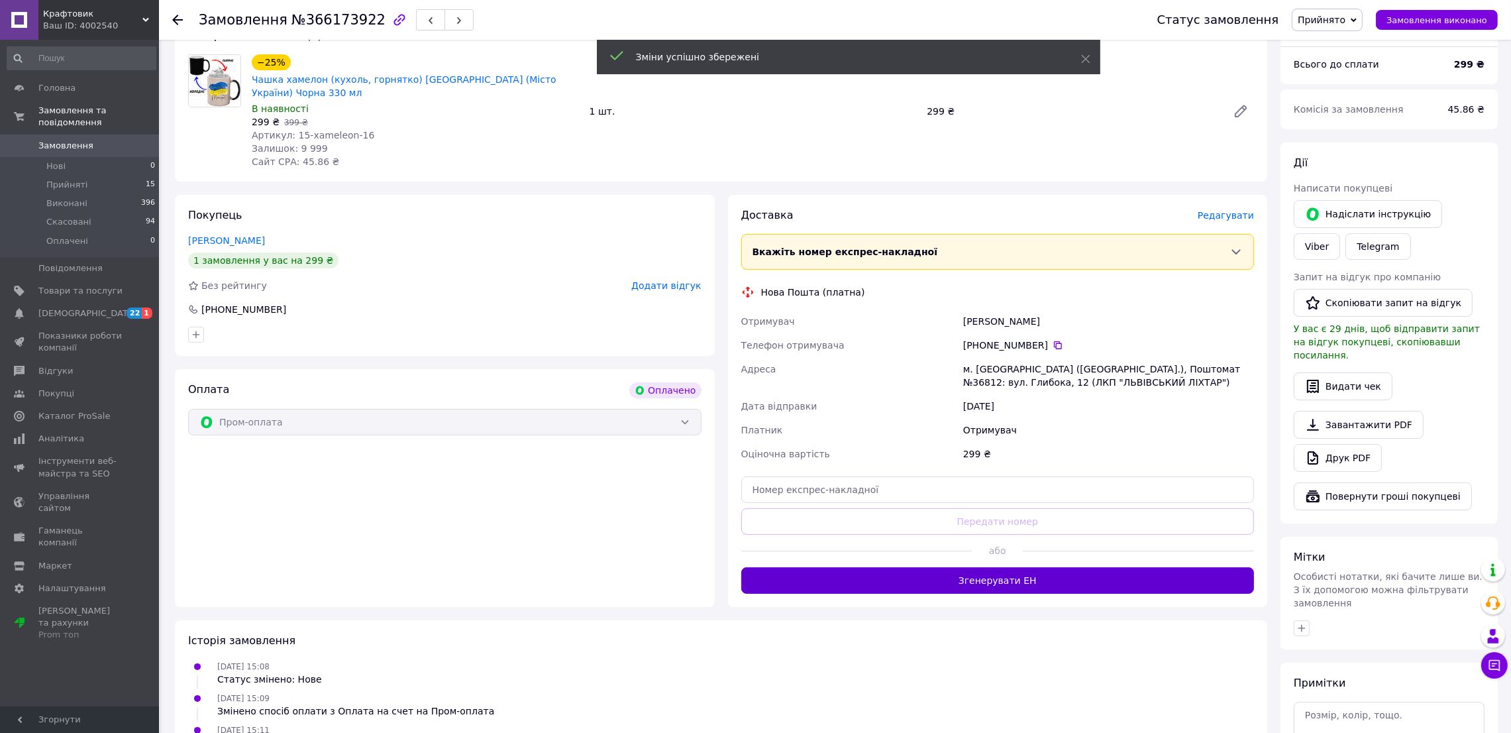
click at [1047, 572] on button "Згенерувати ЕН" at bounding box center [997, 580] width 513 height 26
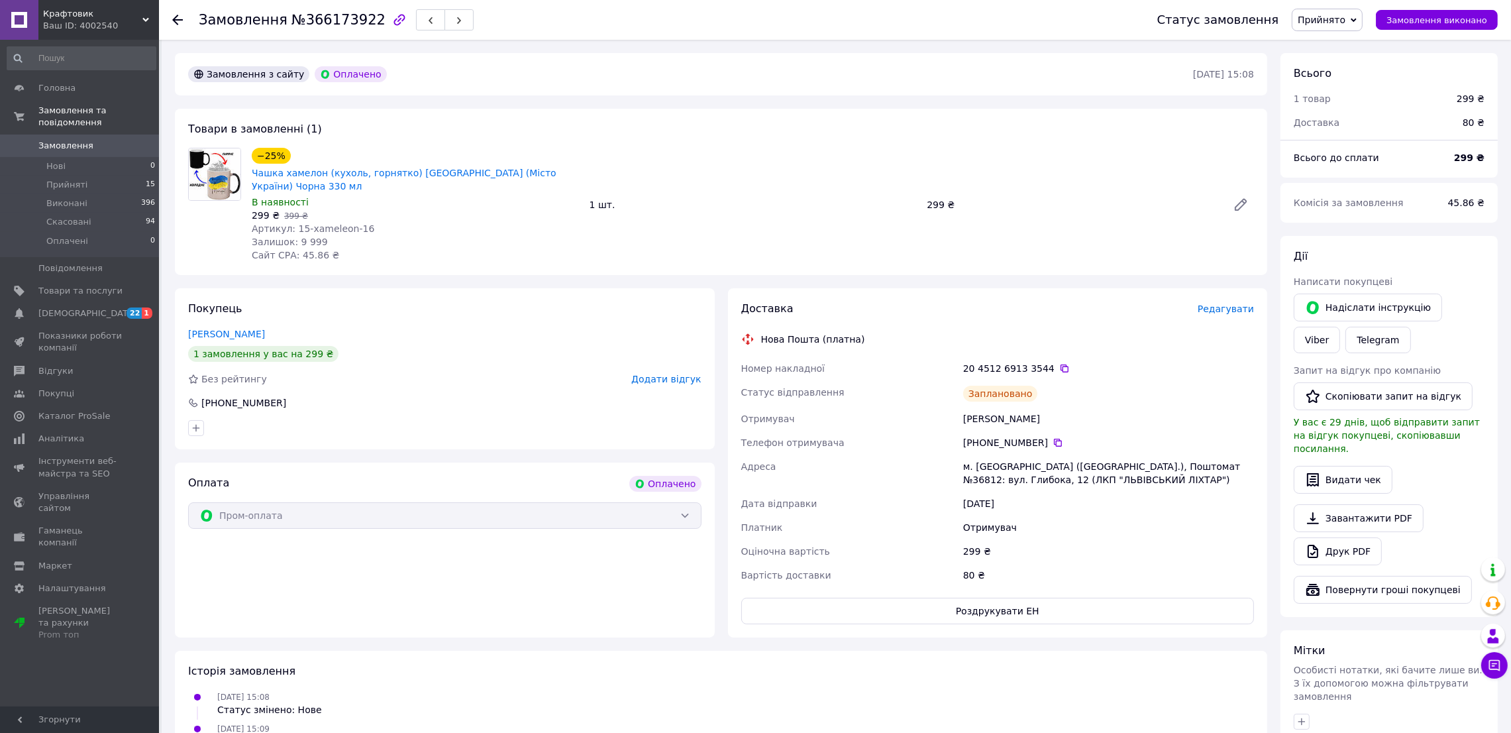
scroll to position [0, 0]
